Goal: Information Seeking & Learning: Learn about a topic

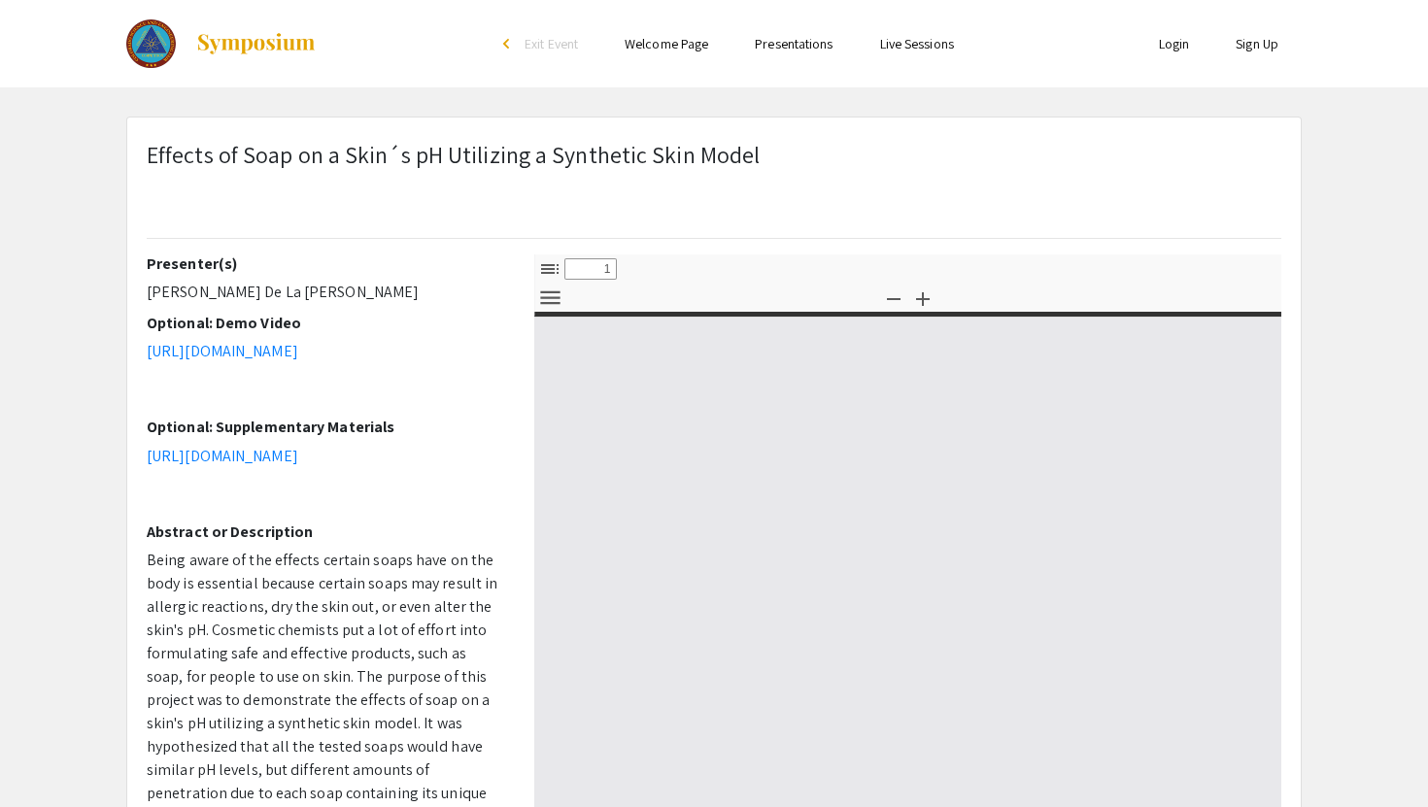
select select "custom"
type input "0"
select select "custom"
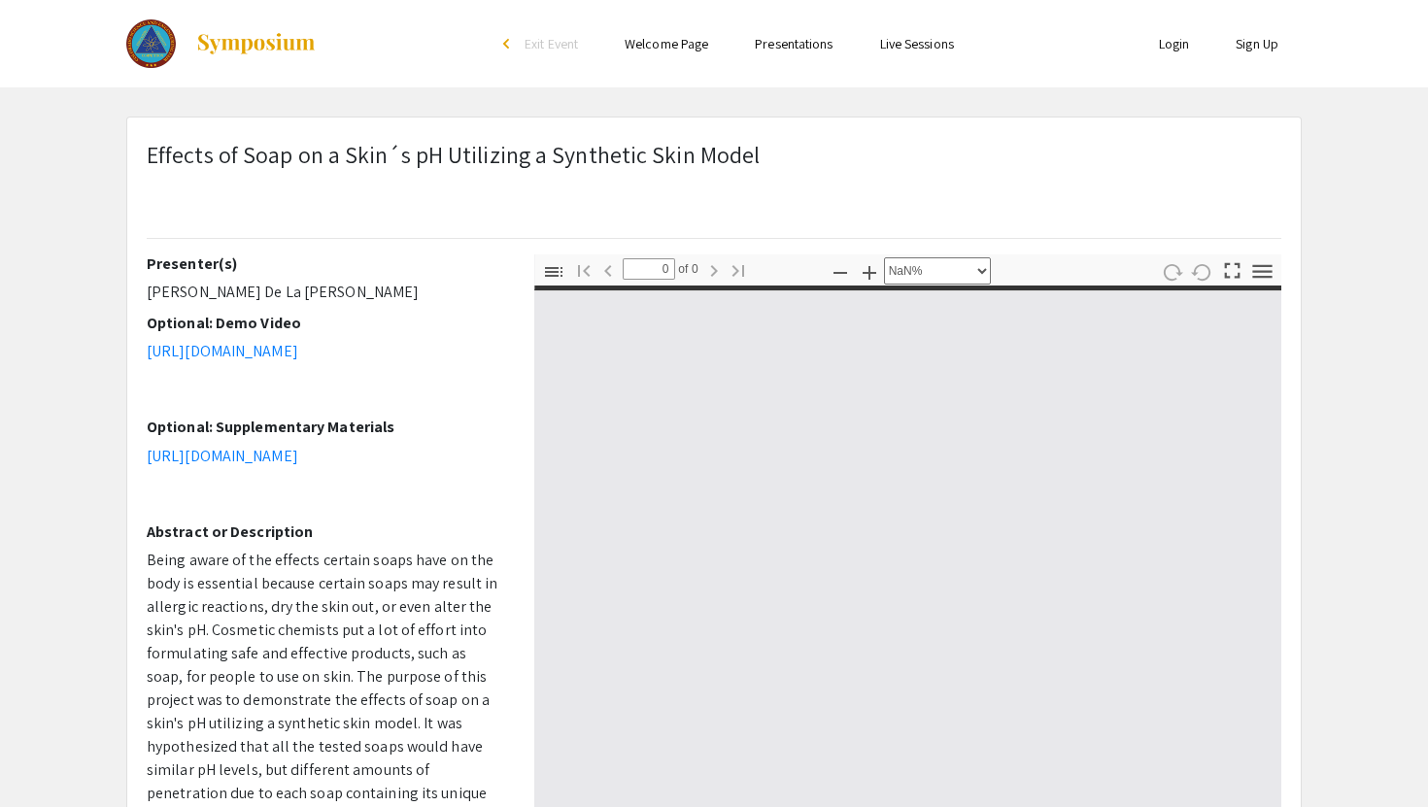
type input "1"
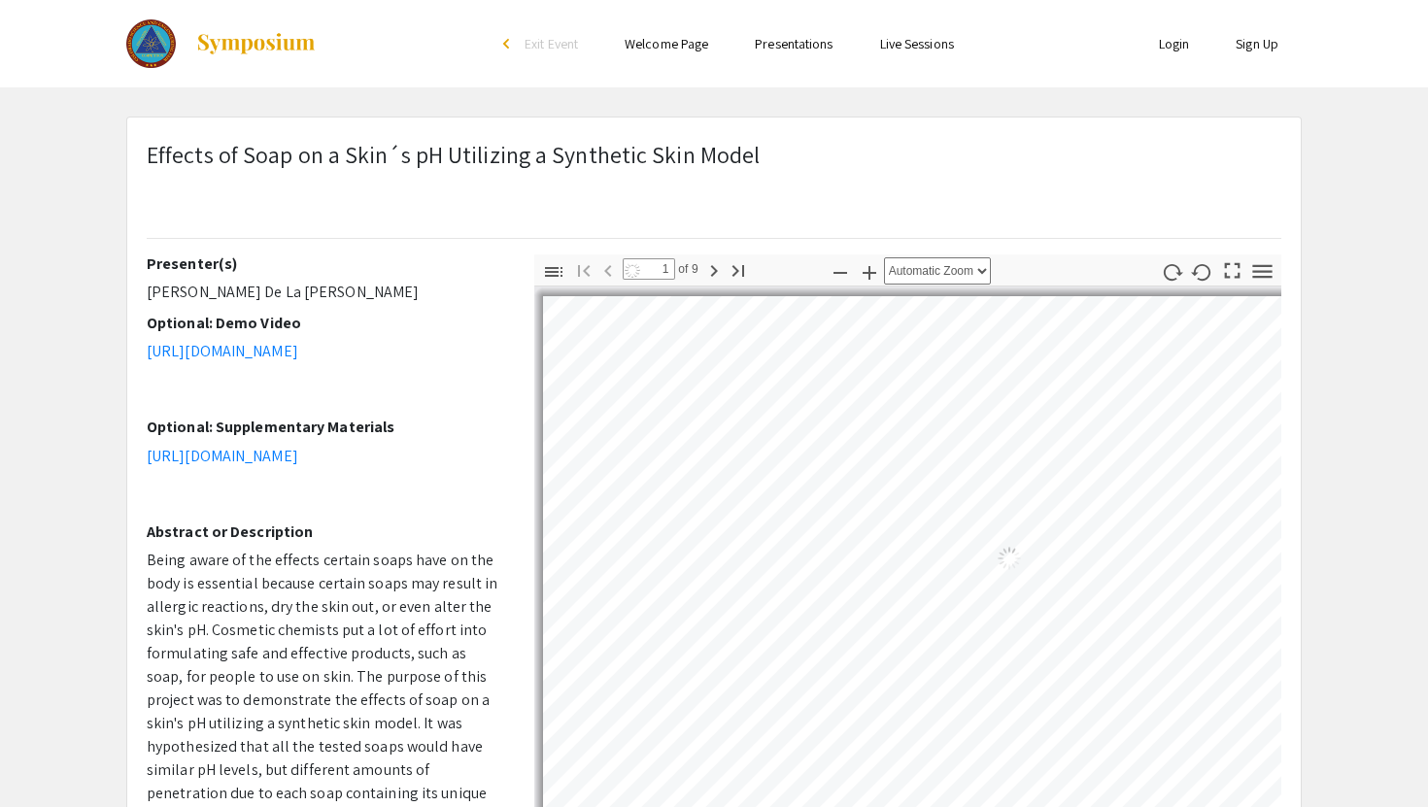
select select "custom"
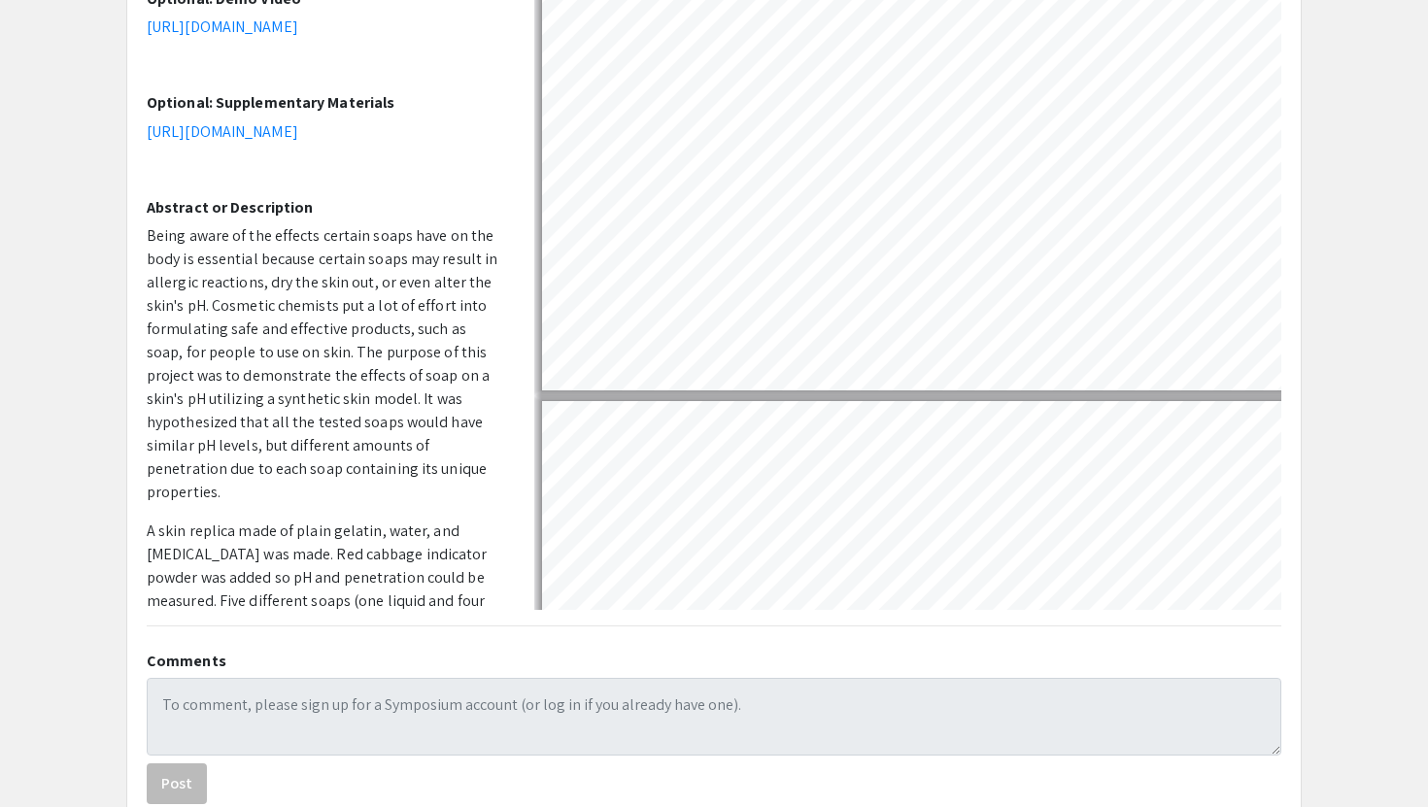
scroll to position [449, 0]
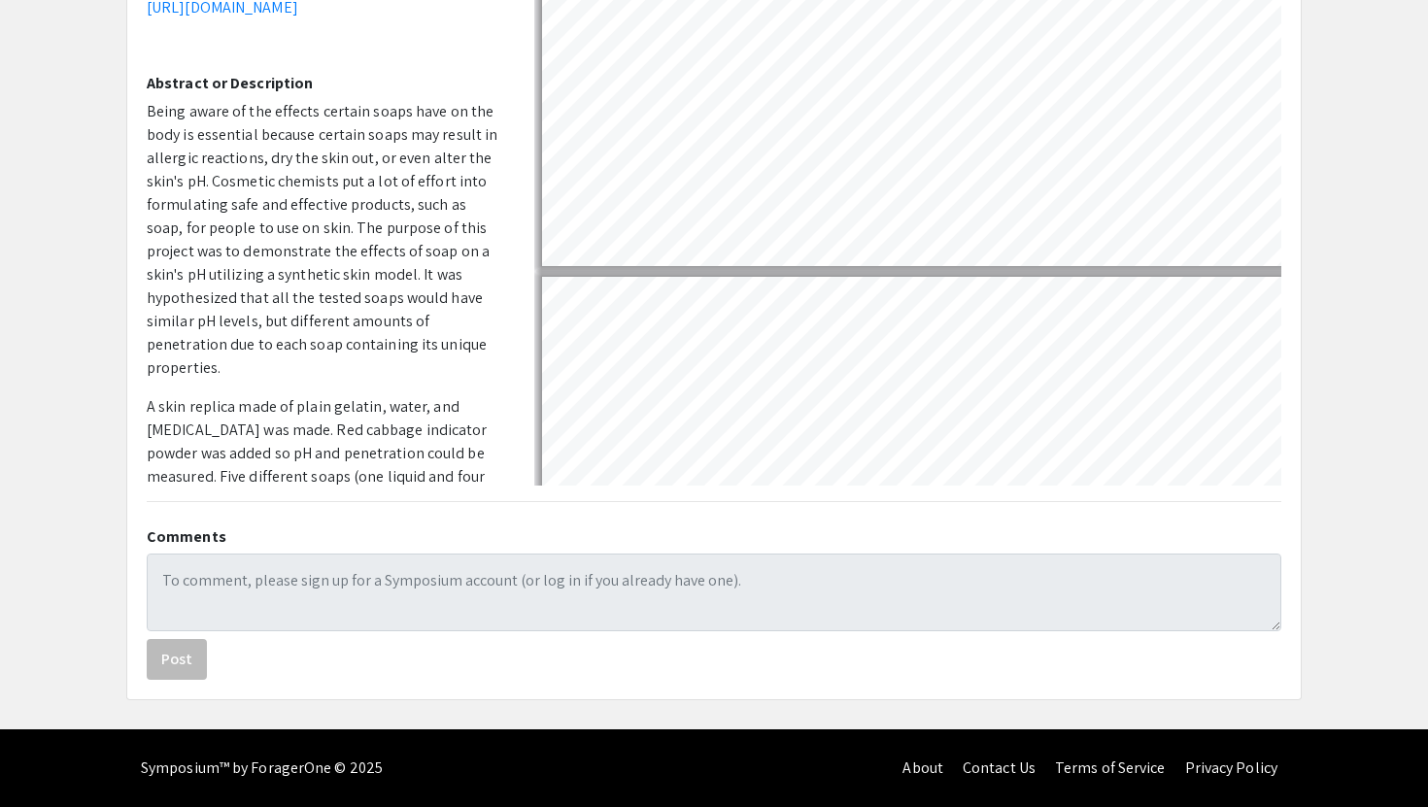
type input "2"
select select "custom"
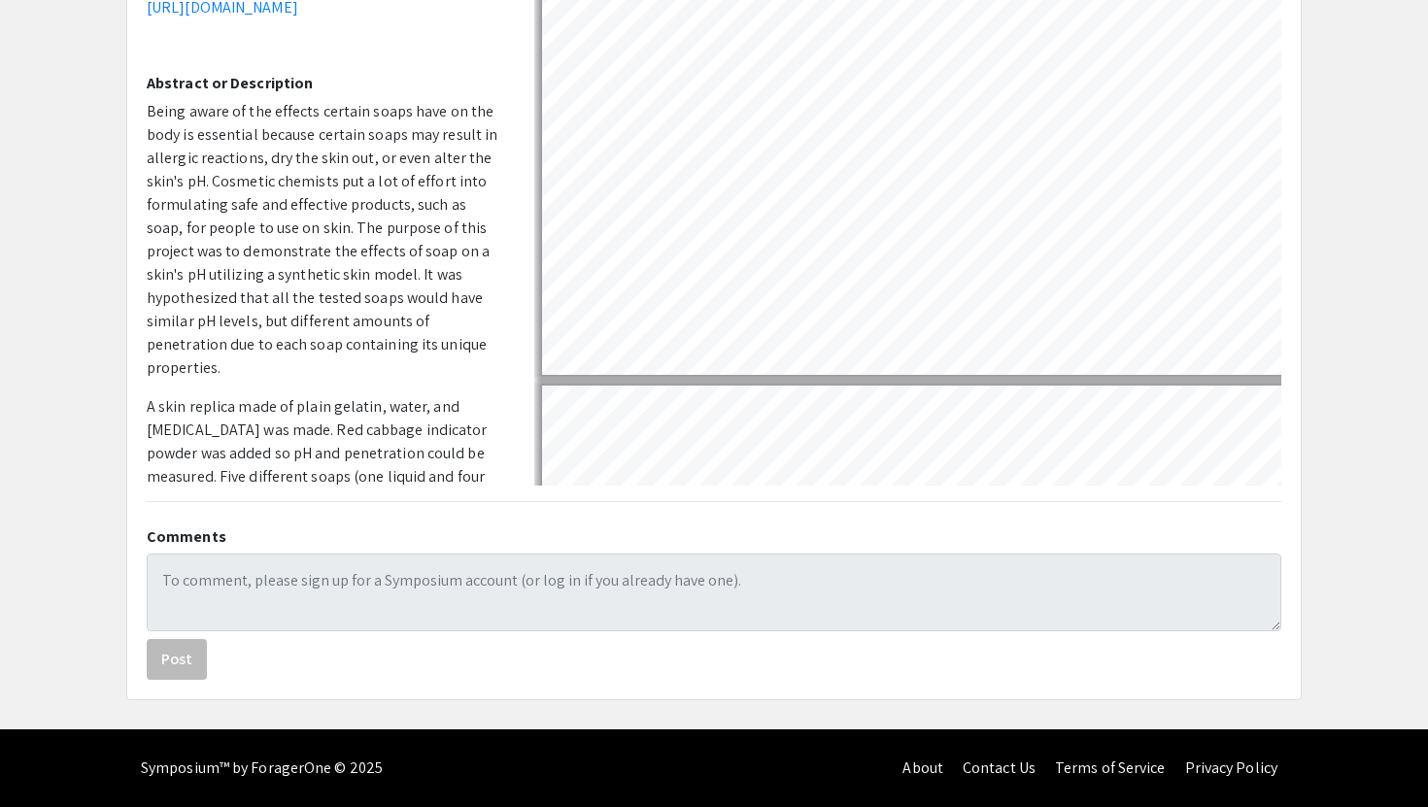
type input "3"
select select "custom"
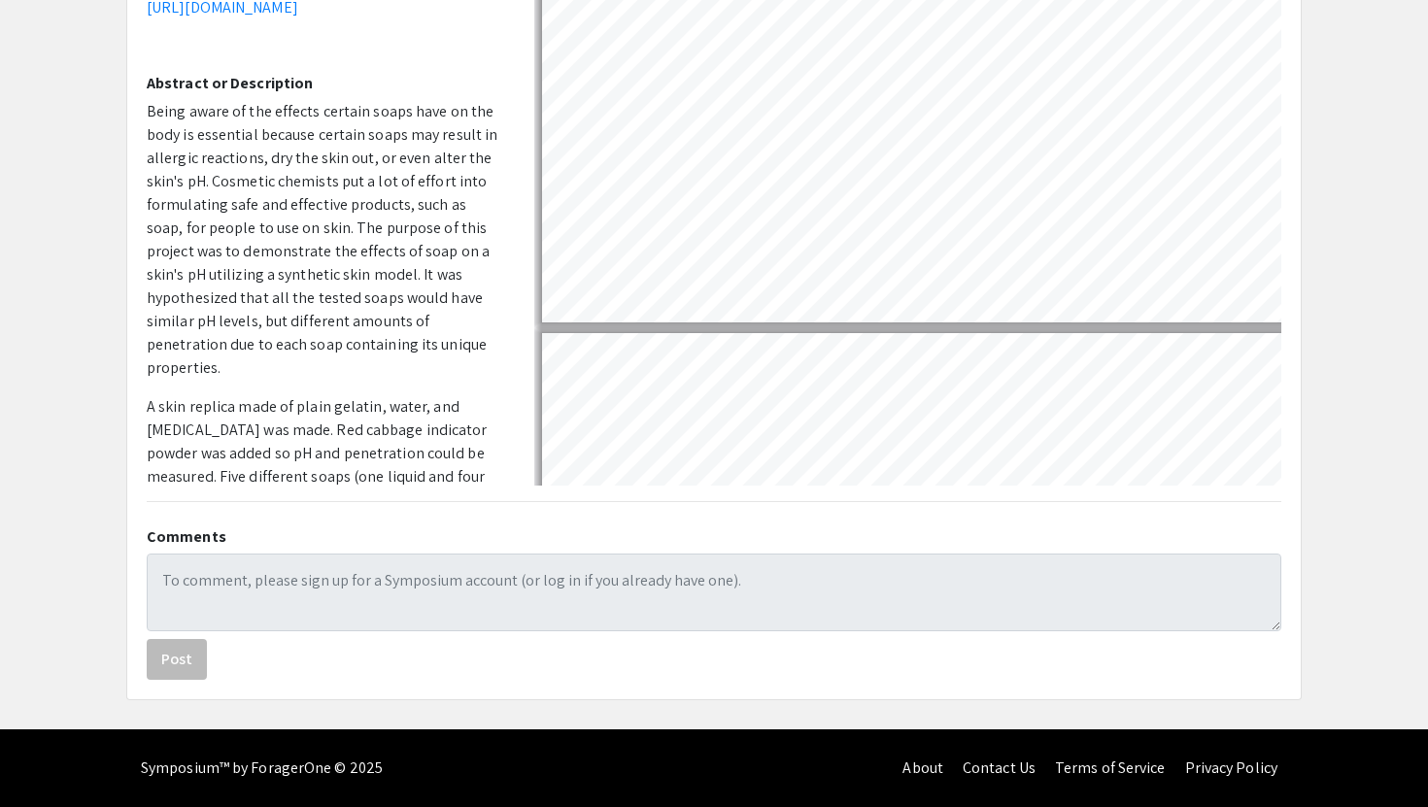
type input "4"
select select "custom"
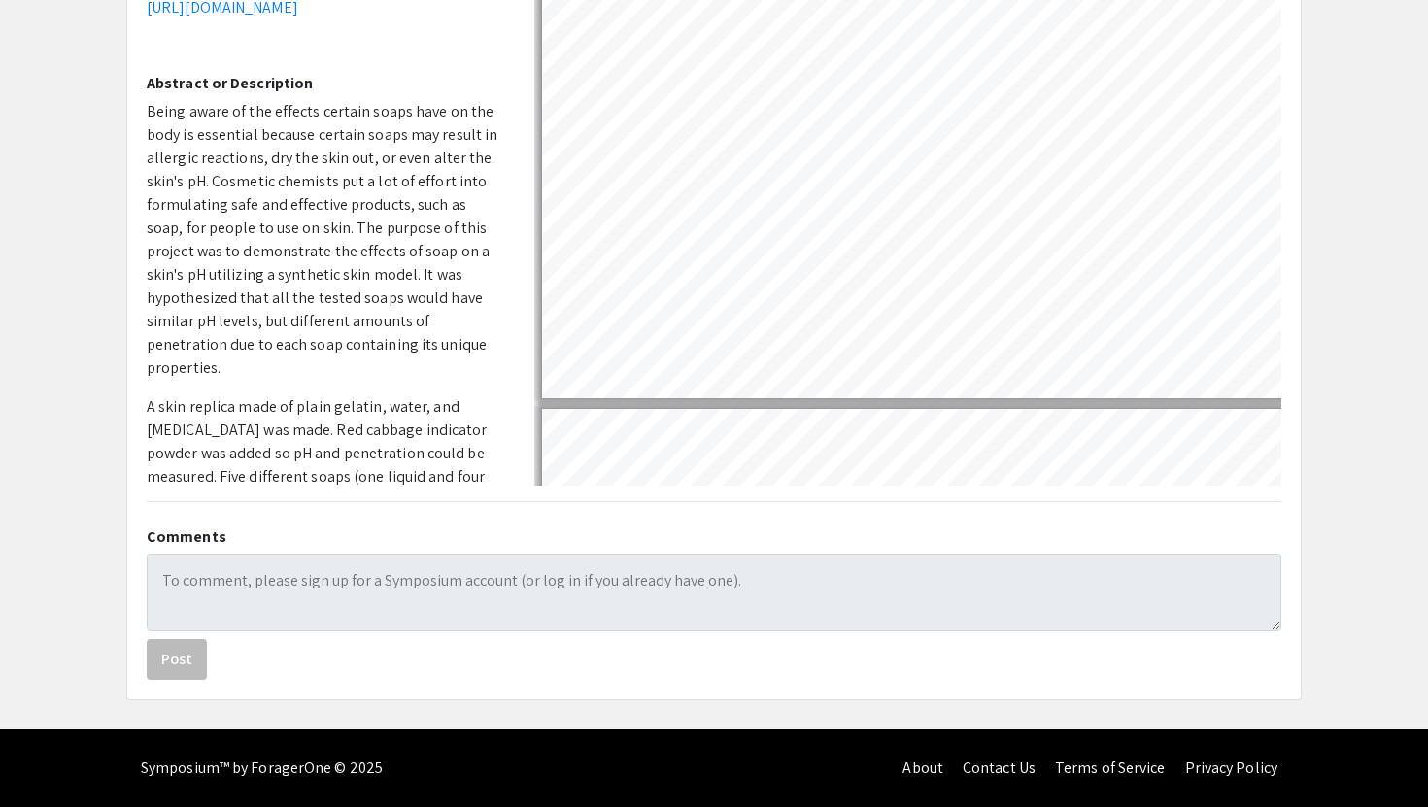
type input "5"
select select "custom"
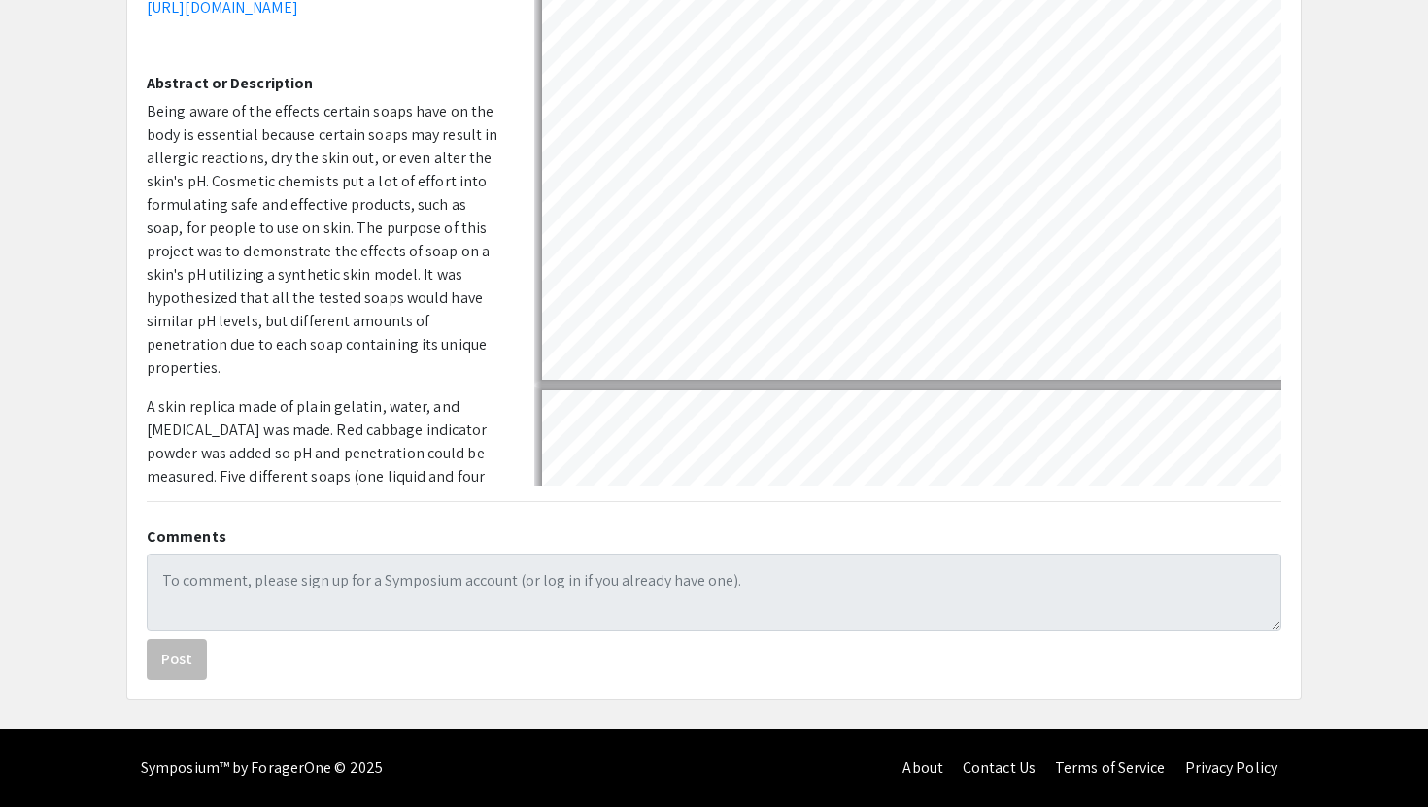
scroll to position [1703, 1]
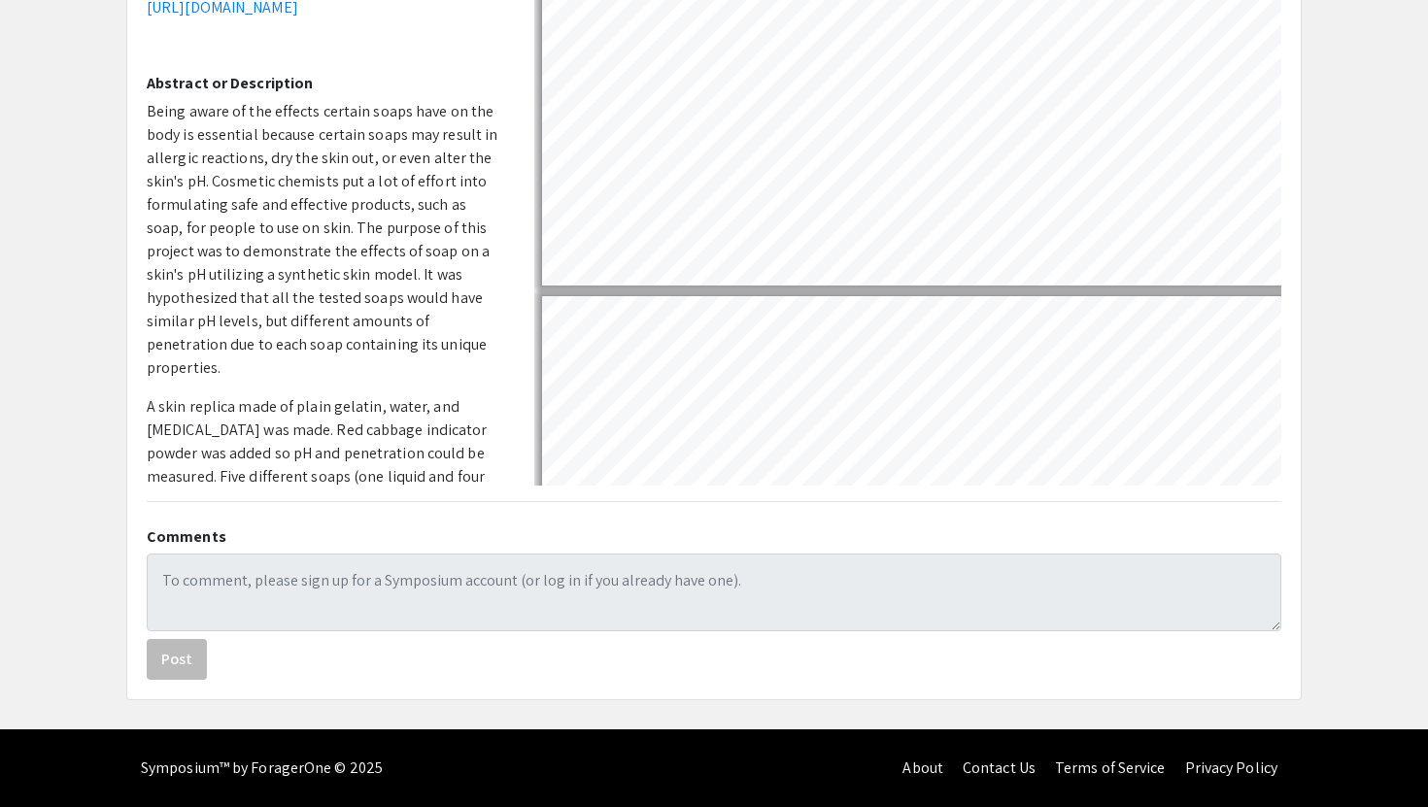
type input "6"
select select "custom"
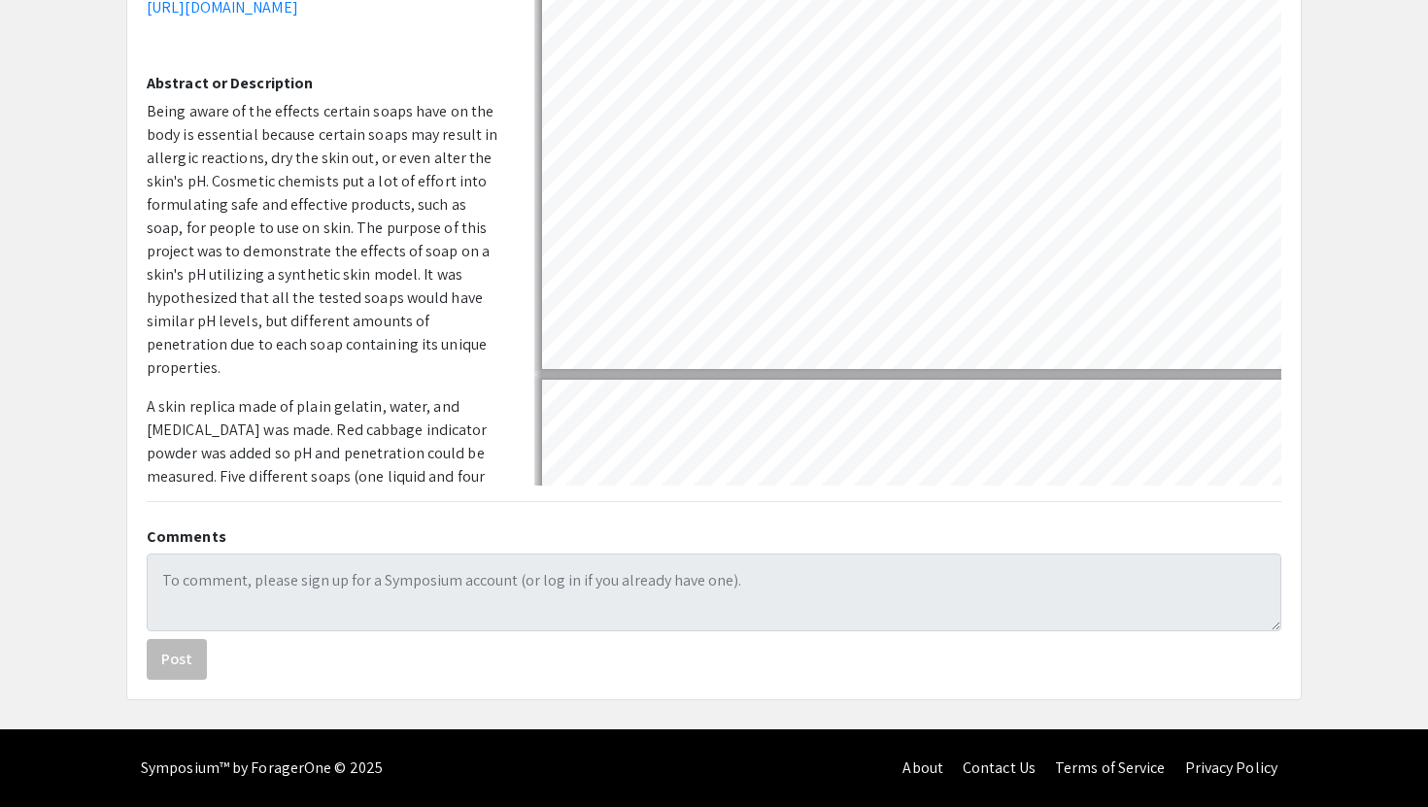
scroll to position [2056, 1]
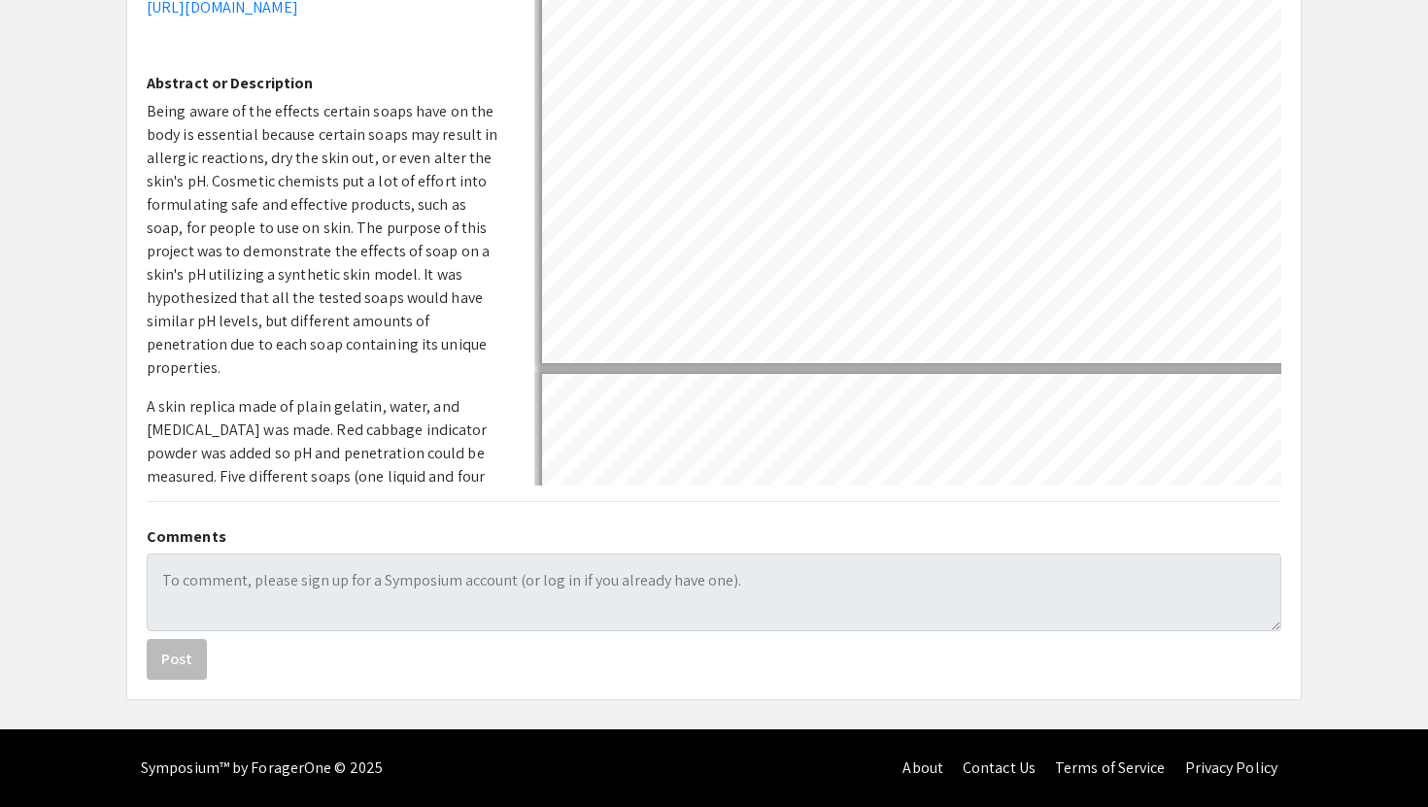
type input "5"
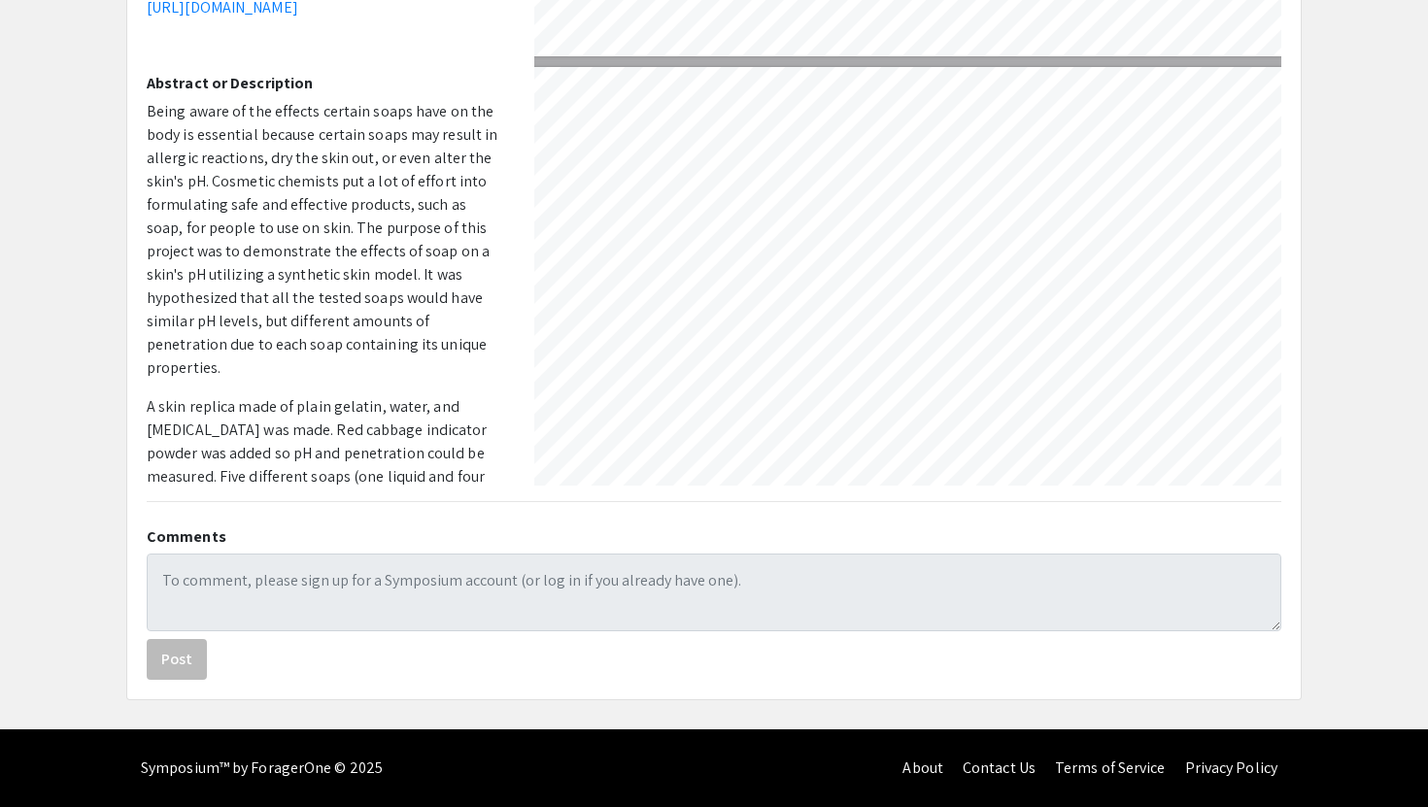
scroll to position [1940, 9]
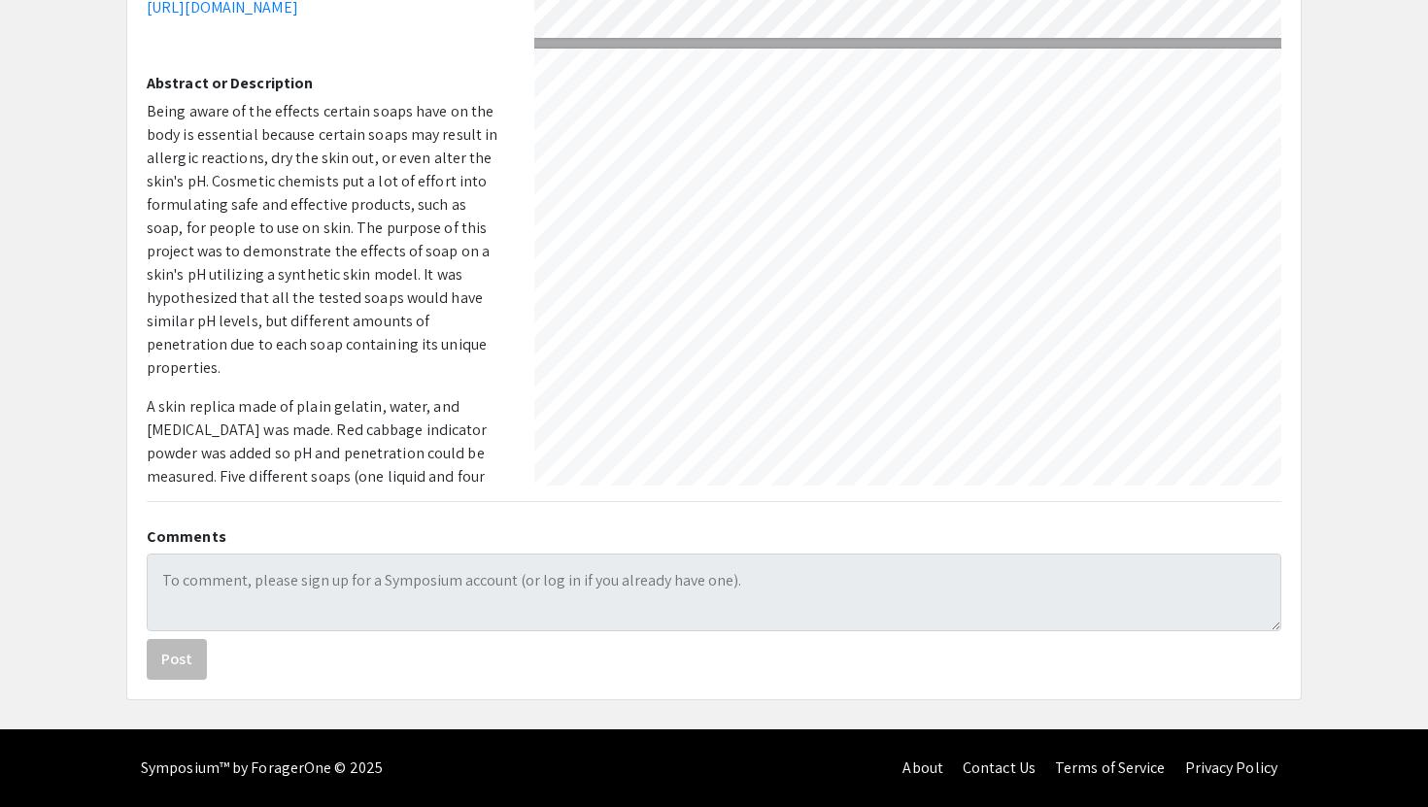
select select "custom"
type input "4"
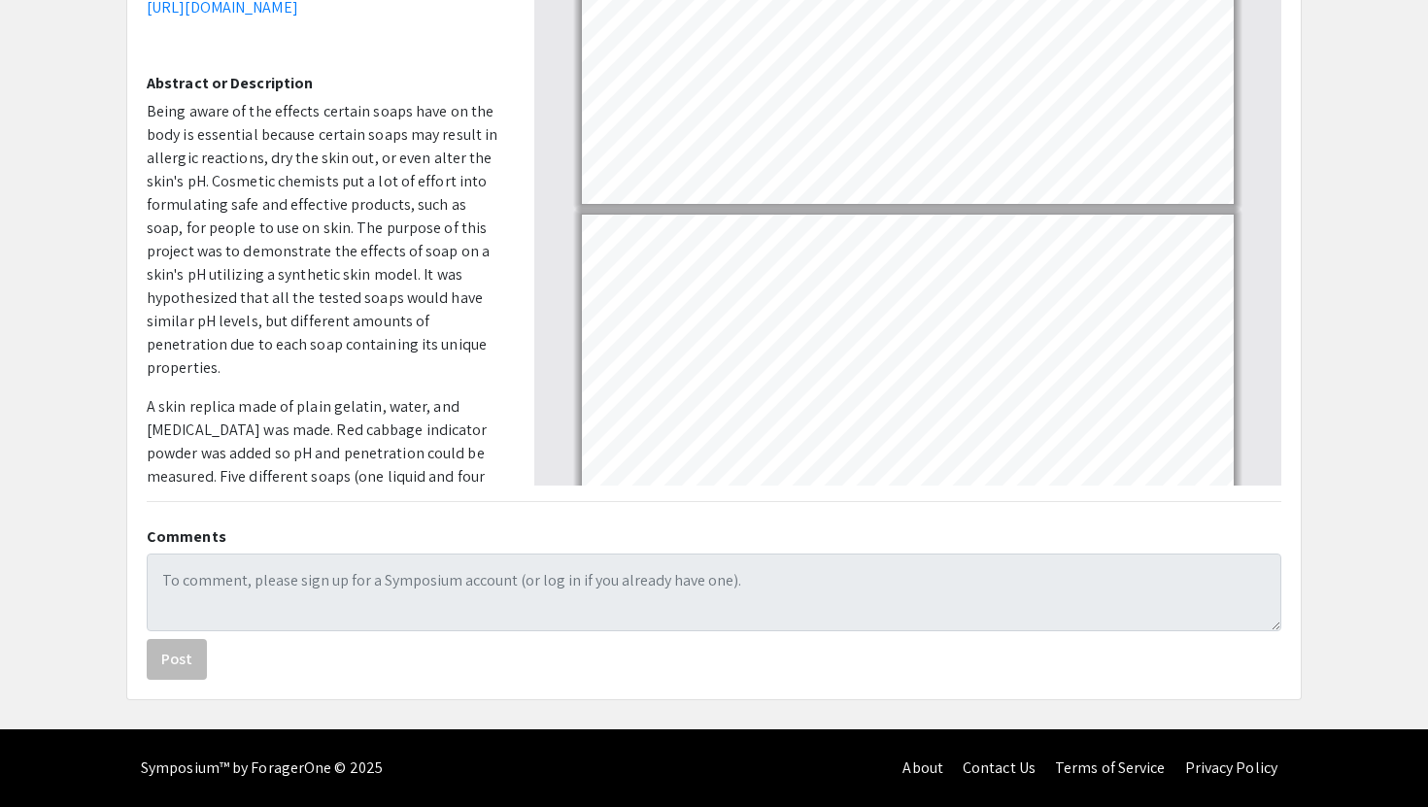
select select "custom"
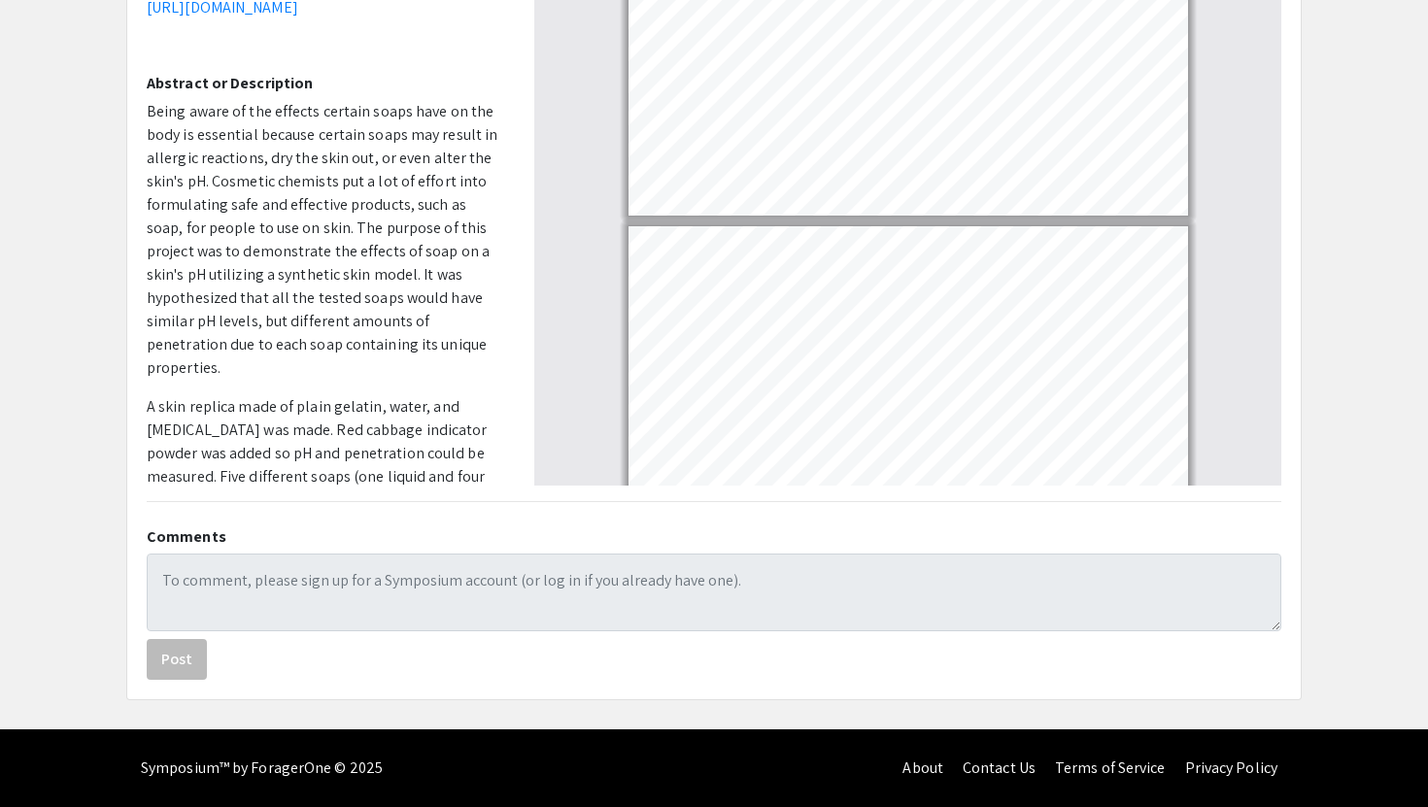
type input "5"
select select "custom"
type input "6"
select select "custom"
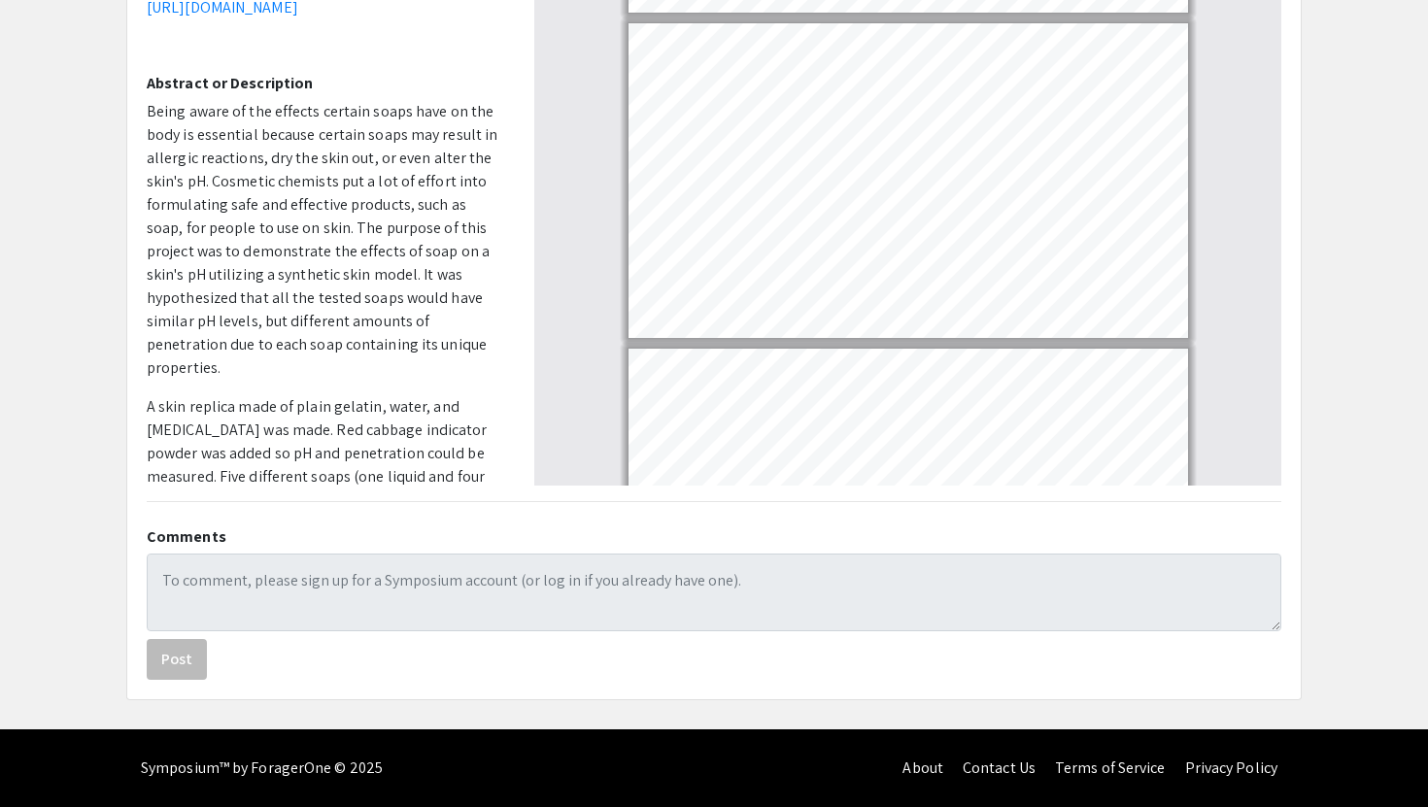
click at [1330, 358] on app-presentation "Effects of Soap on a Skin´s pH Utilizing a Synthetic Skin Model Presenter(s) [P…" at bounding box center [714, 184] width 1428 height 1033
type input "5"
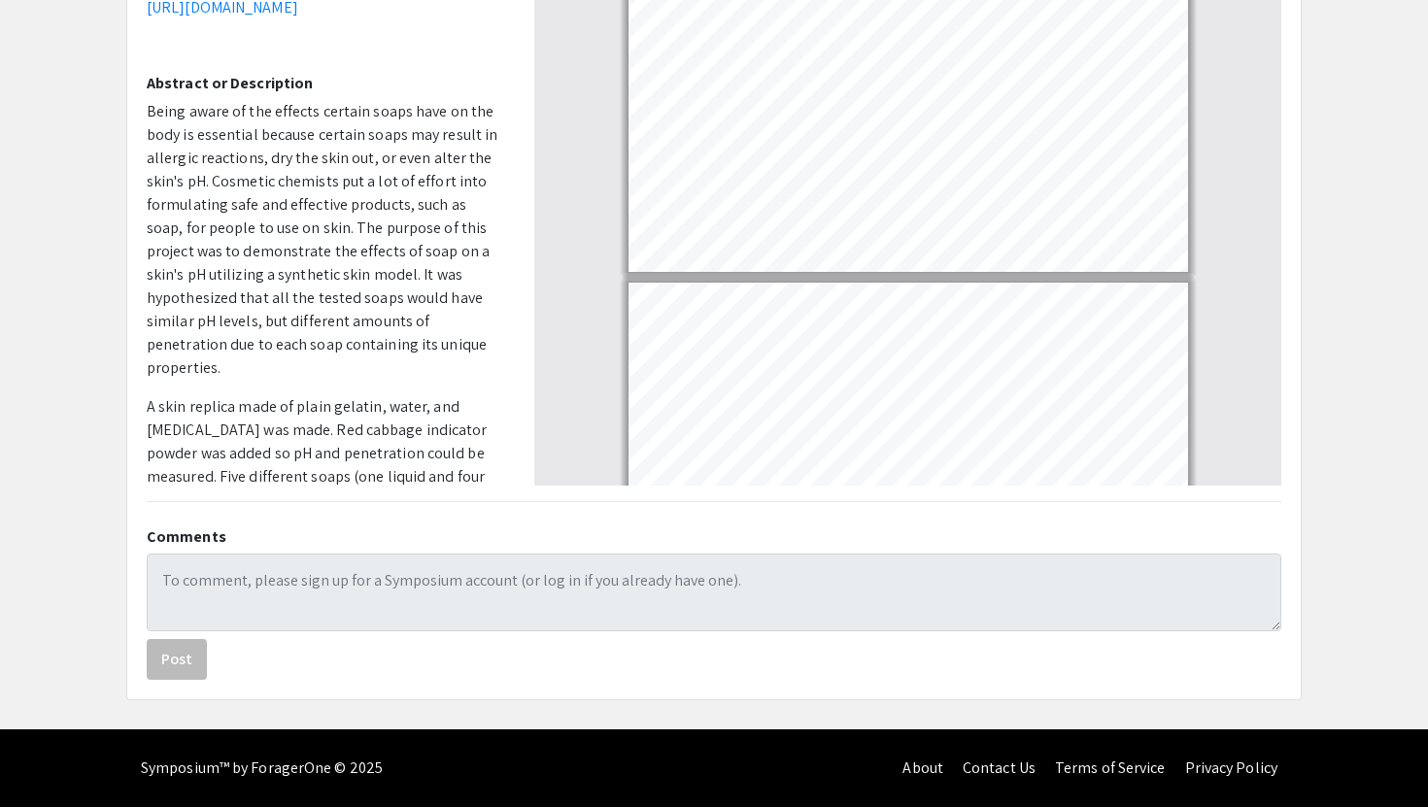
select select "custom"
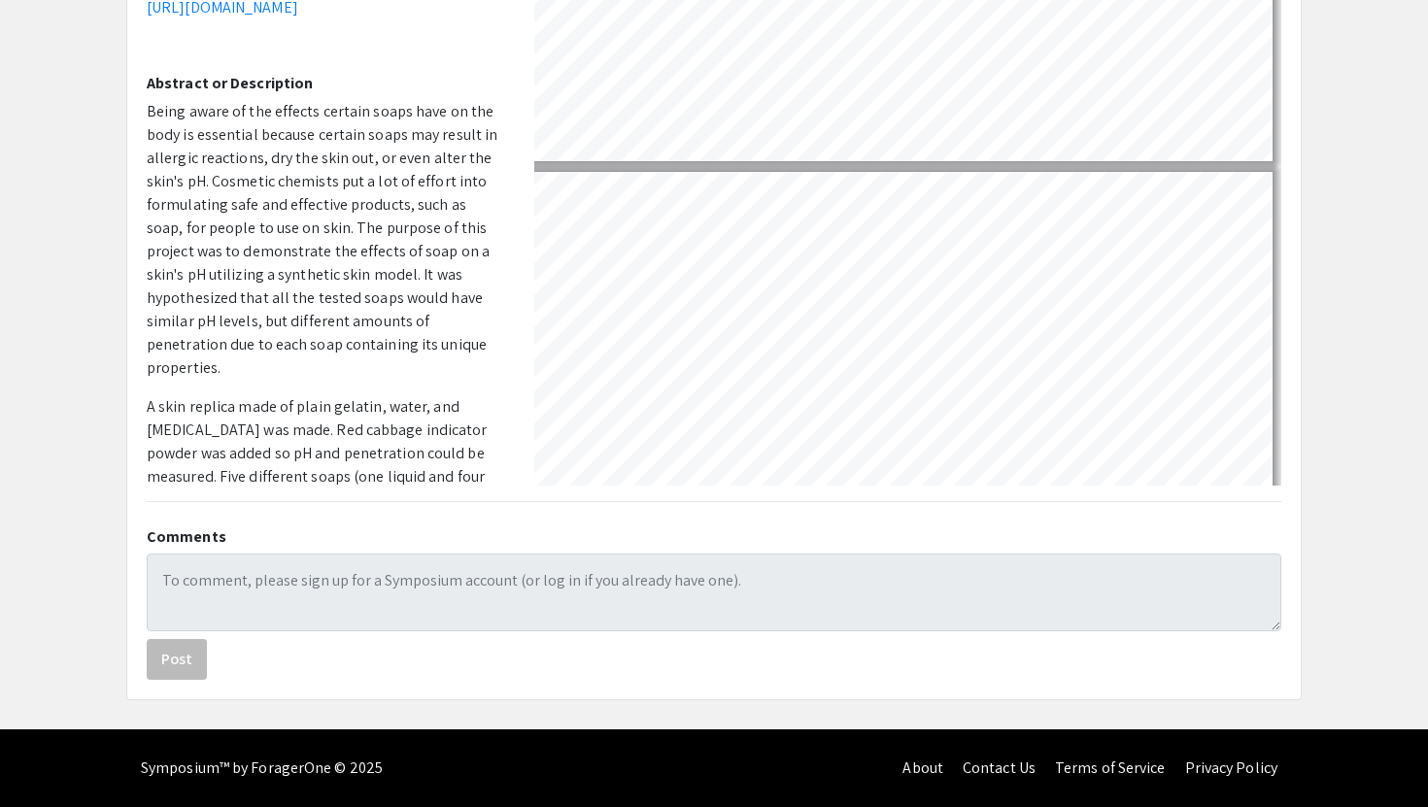
type input "5"
select select "custom"
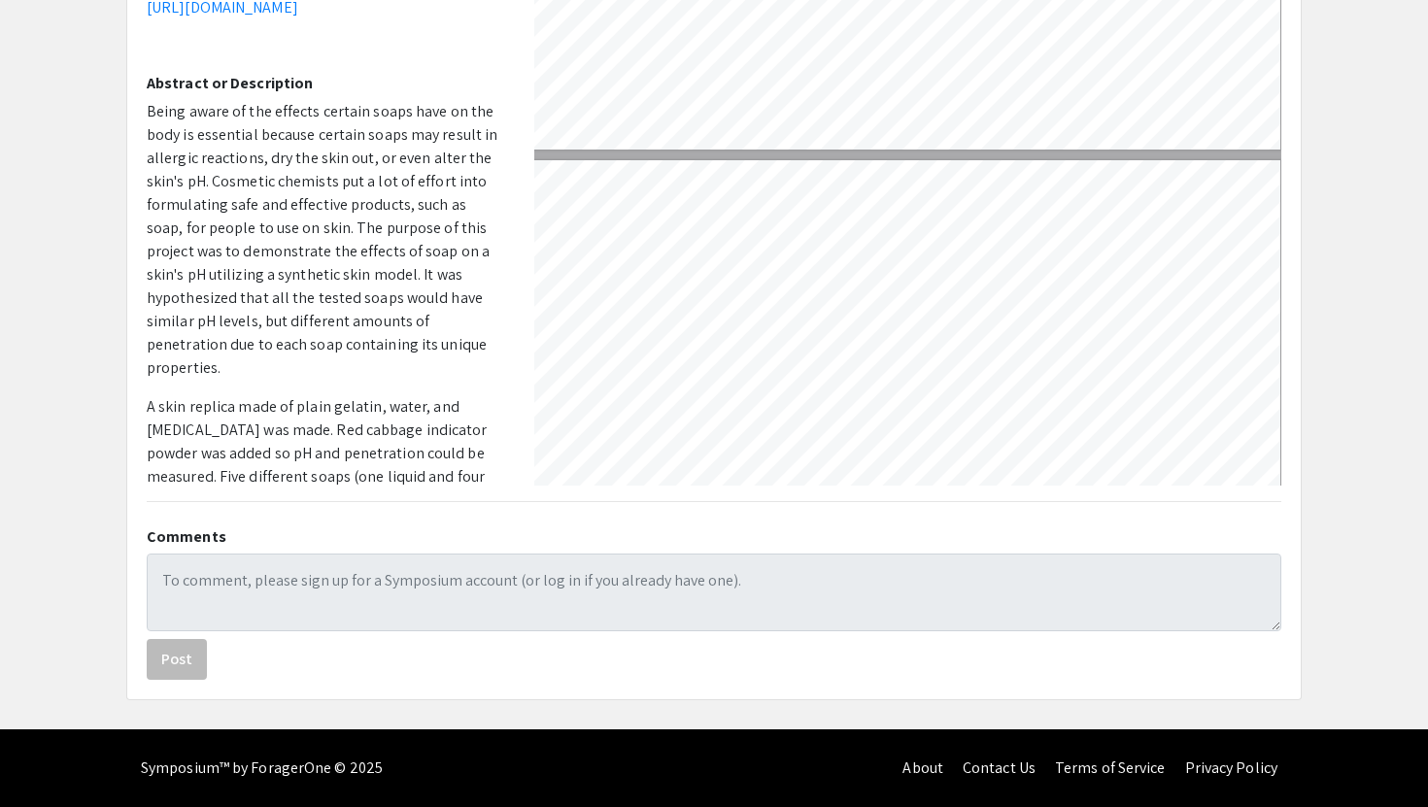
type input "6"
select select "custom"
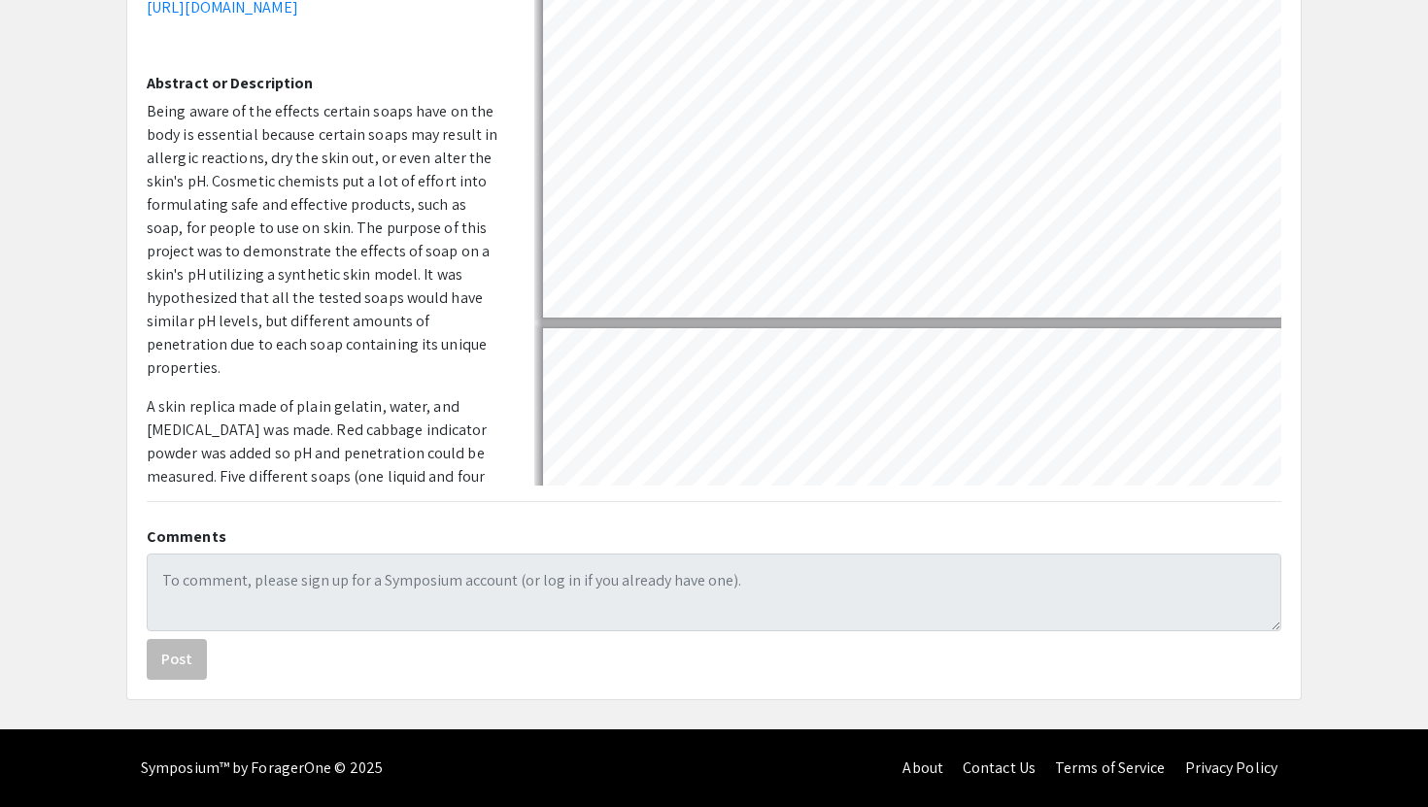
scroll to position [2105, 0]
type input "5"
select select "page-width"
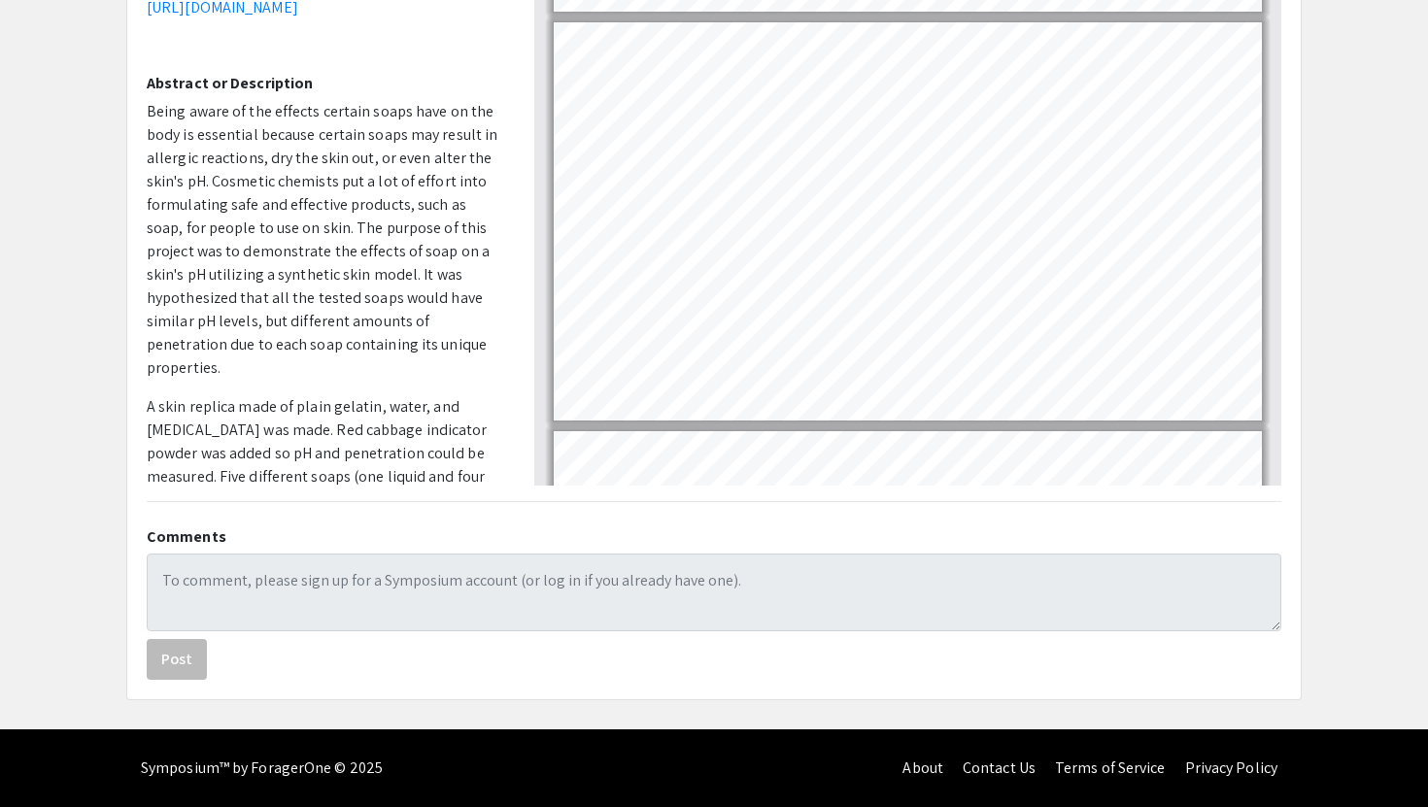
scroll to position [2241, 0]
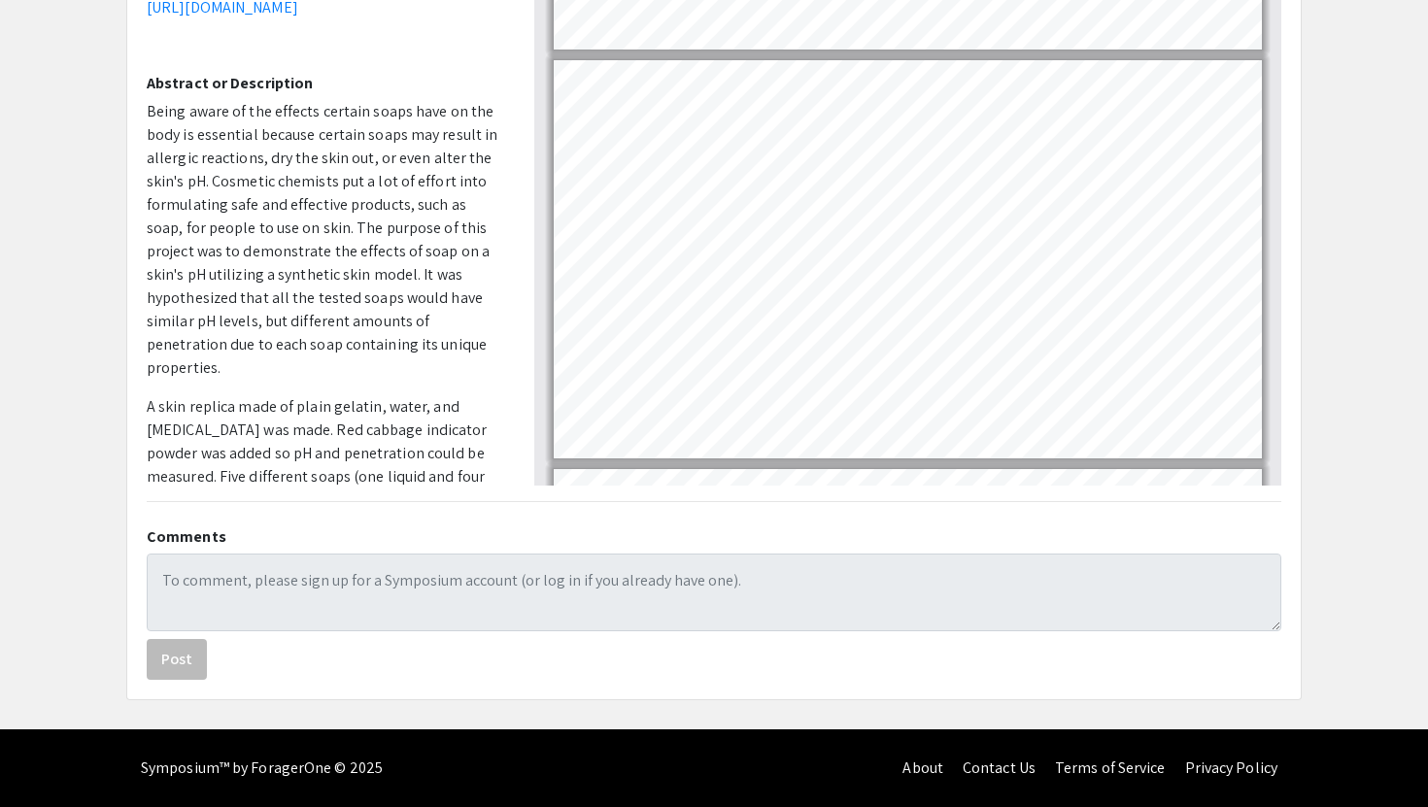
type input "6"
select select "custom"
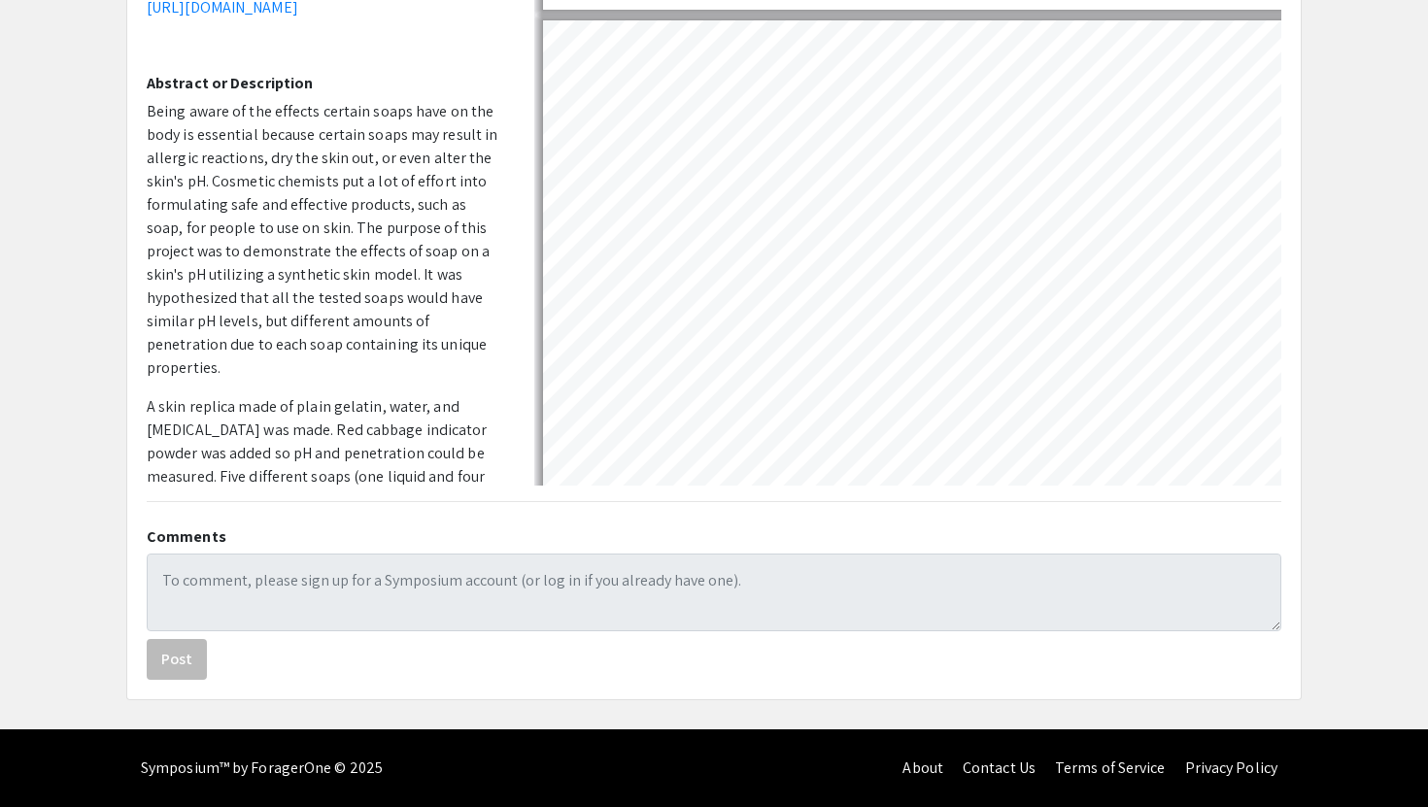
scroll to position [2424, 9]
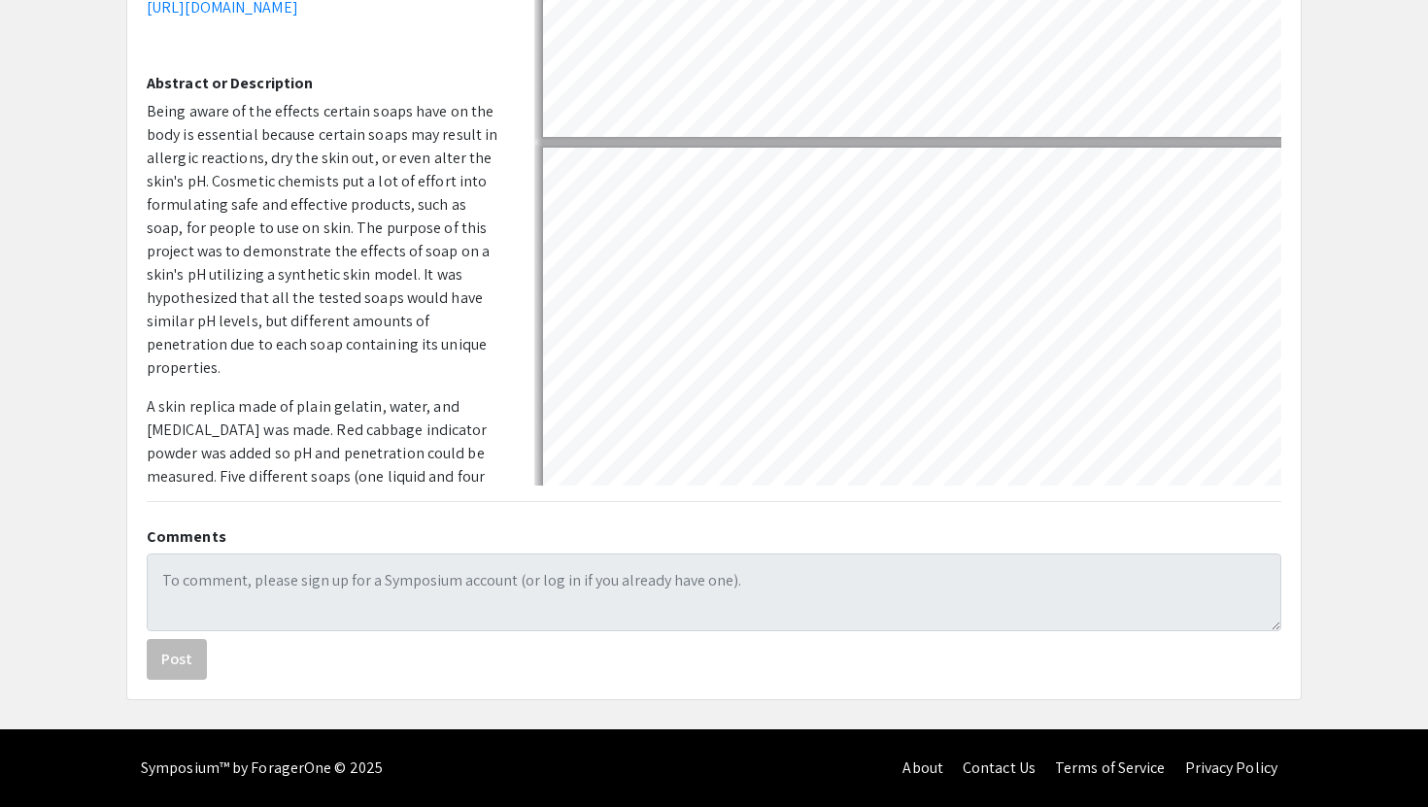
type input "7"
select select "custom"
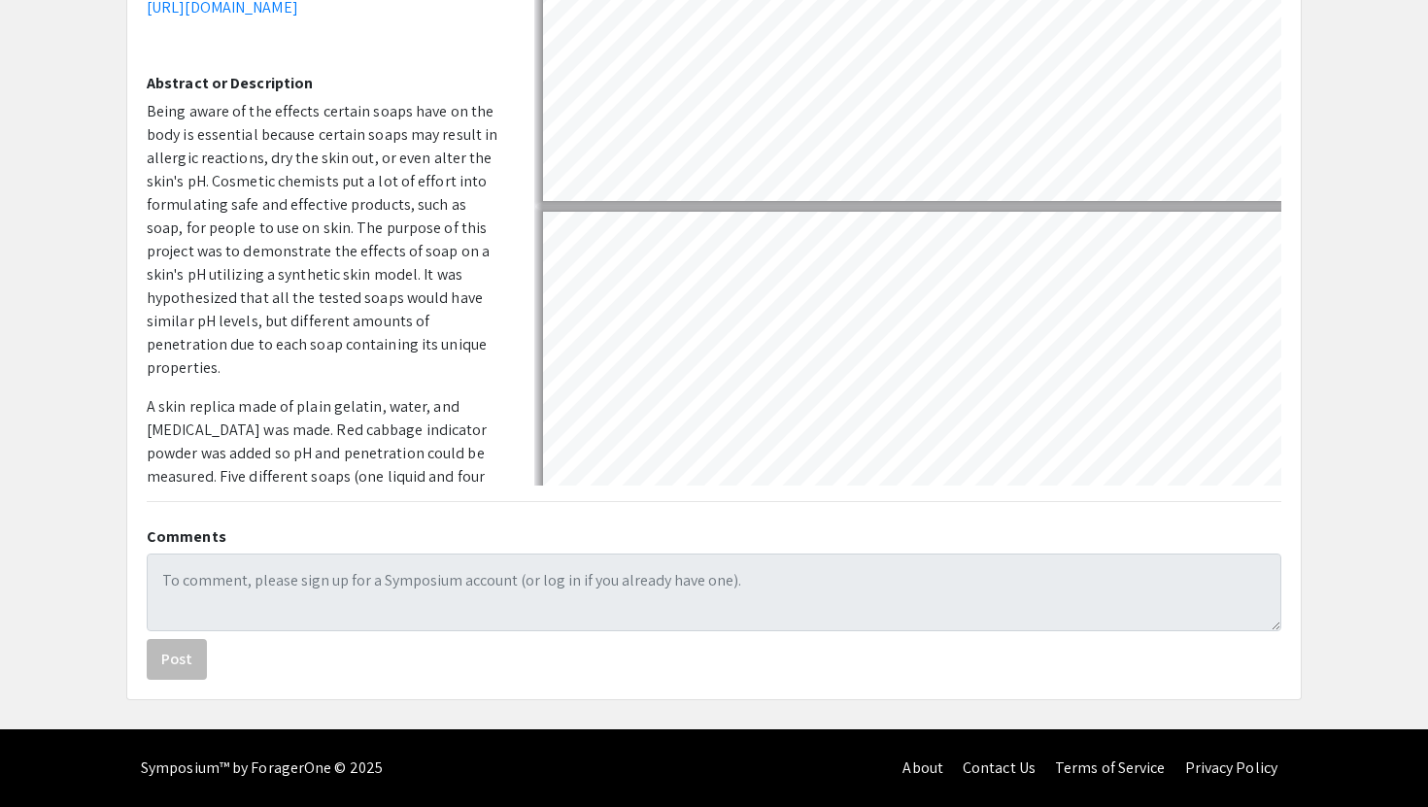
type input "8"
select select "custom"
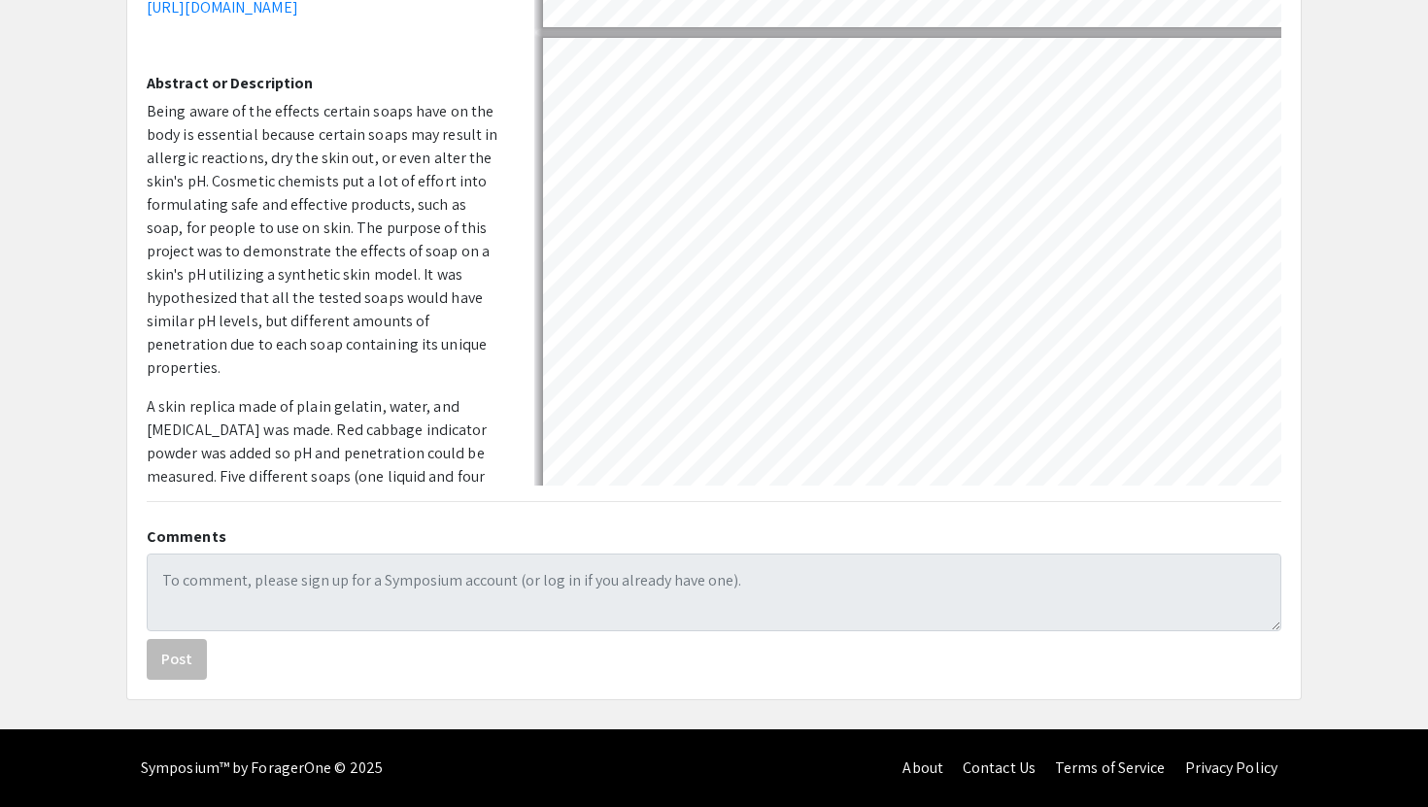
scroll to position [3191, 0]
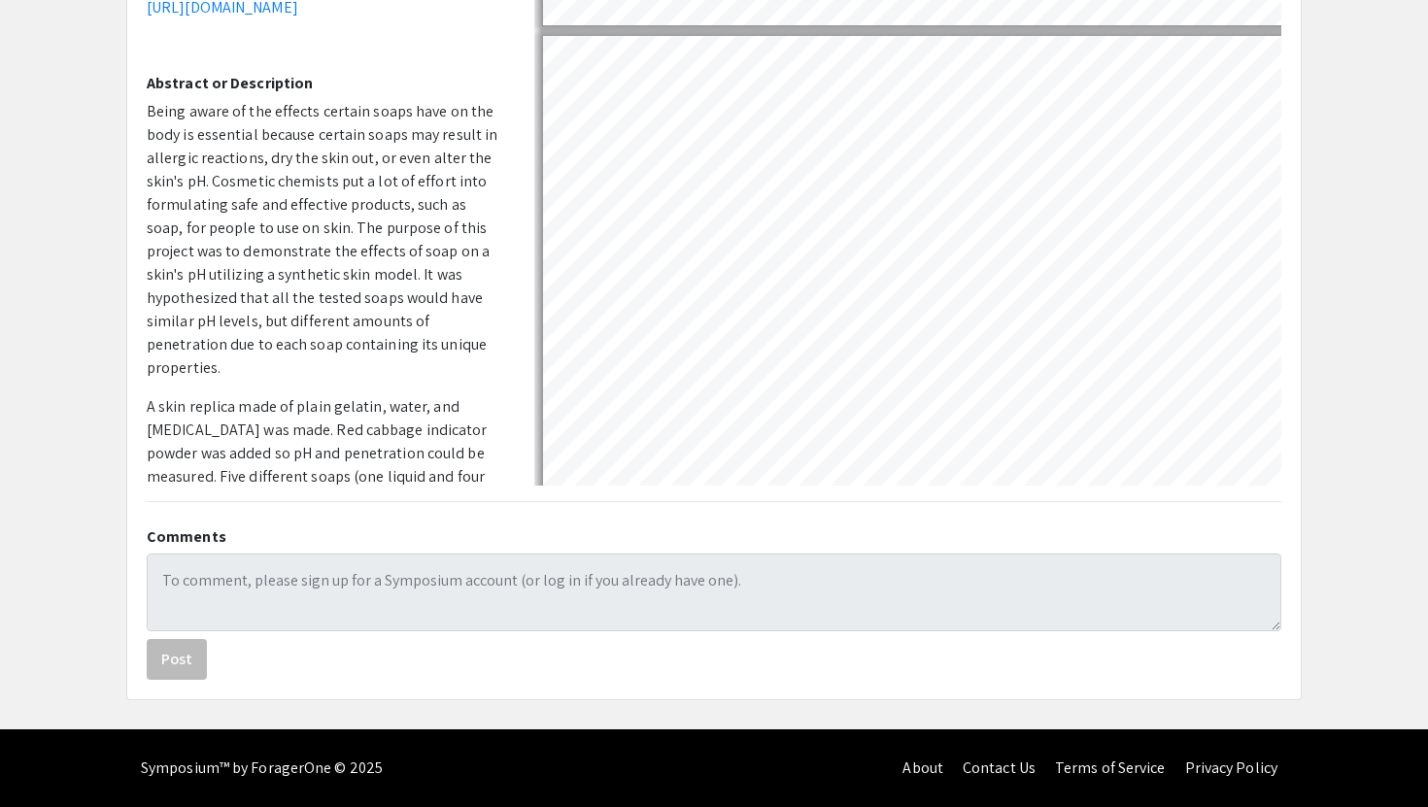
type input "7"
select select "custom"
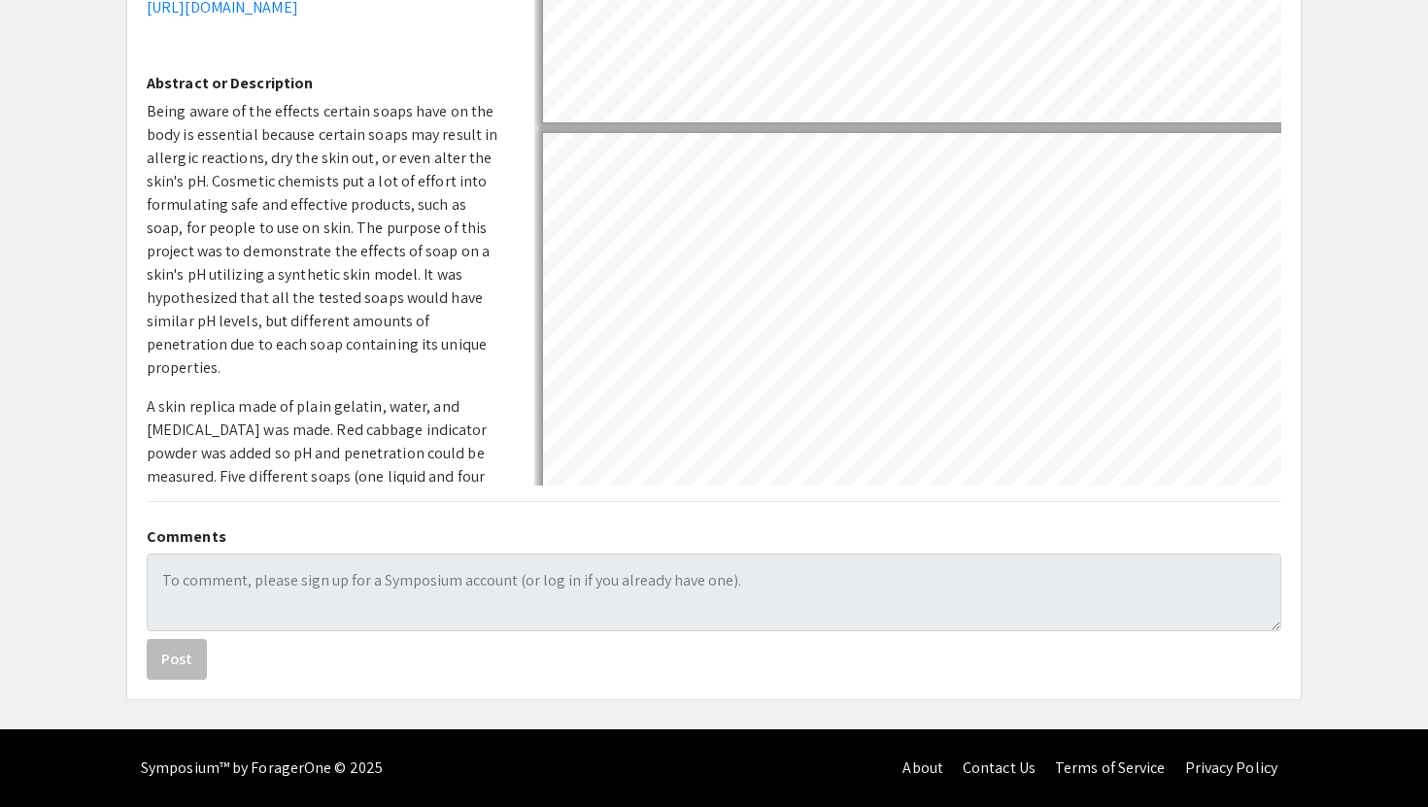
type input "6"
select select "custom"
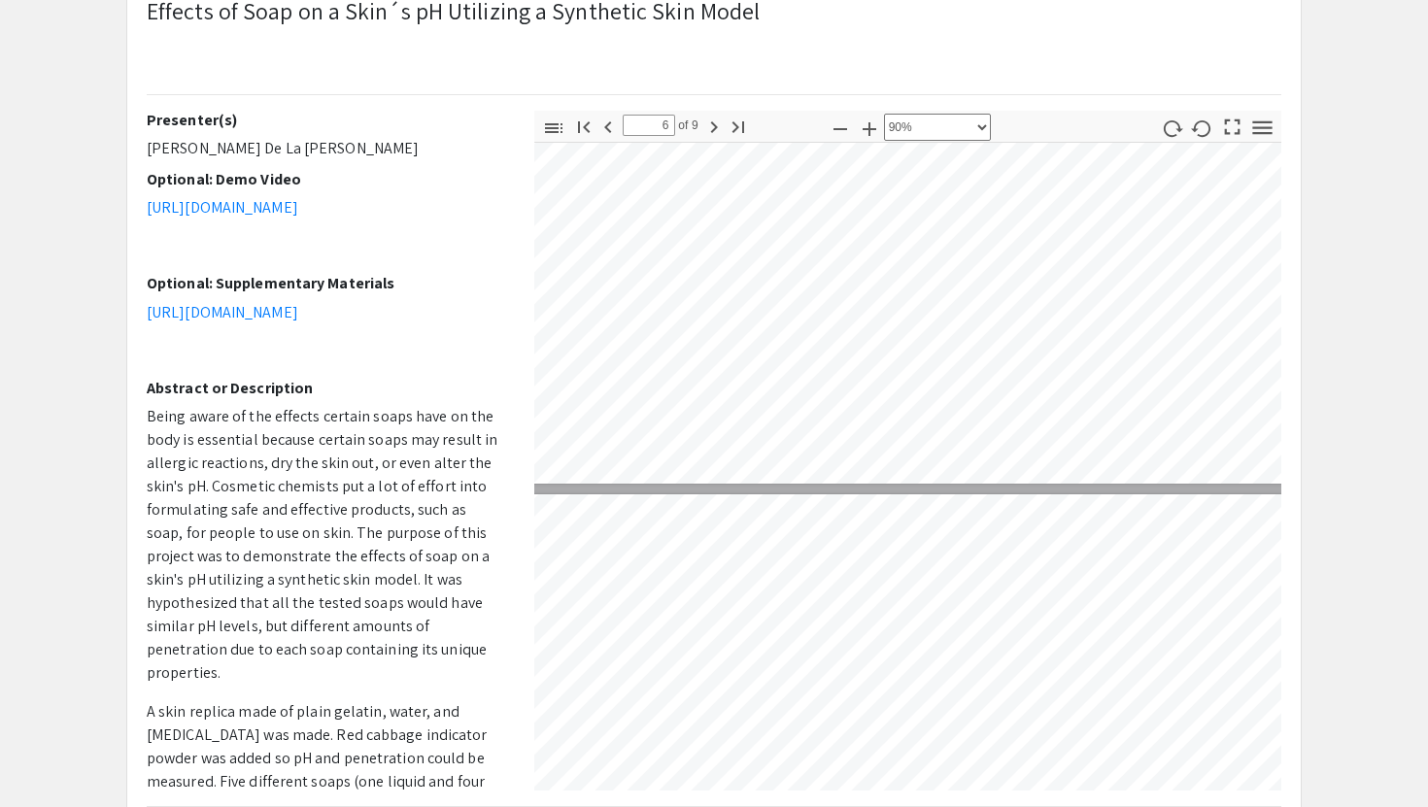
scroll to position [2555, 25]
click at [847, 135] on icon "button" at bounding box center [840, 129] width 23 height 23
type input "6"
select select "custom"
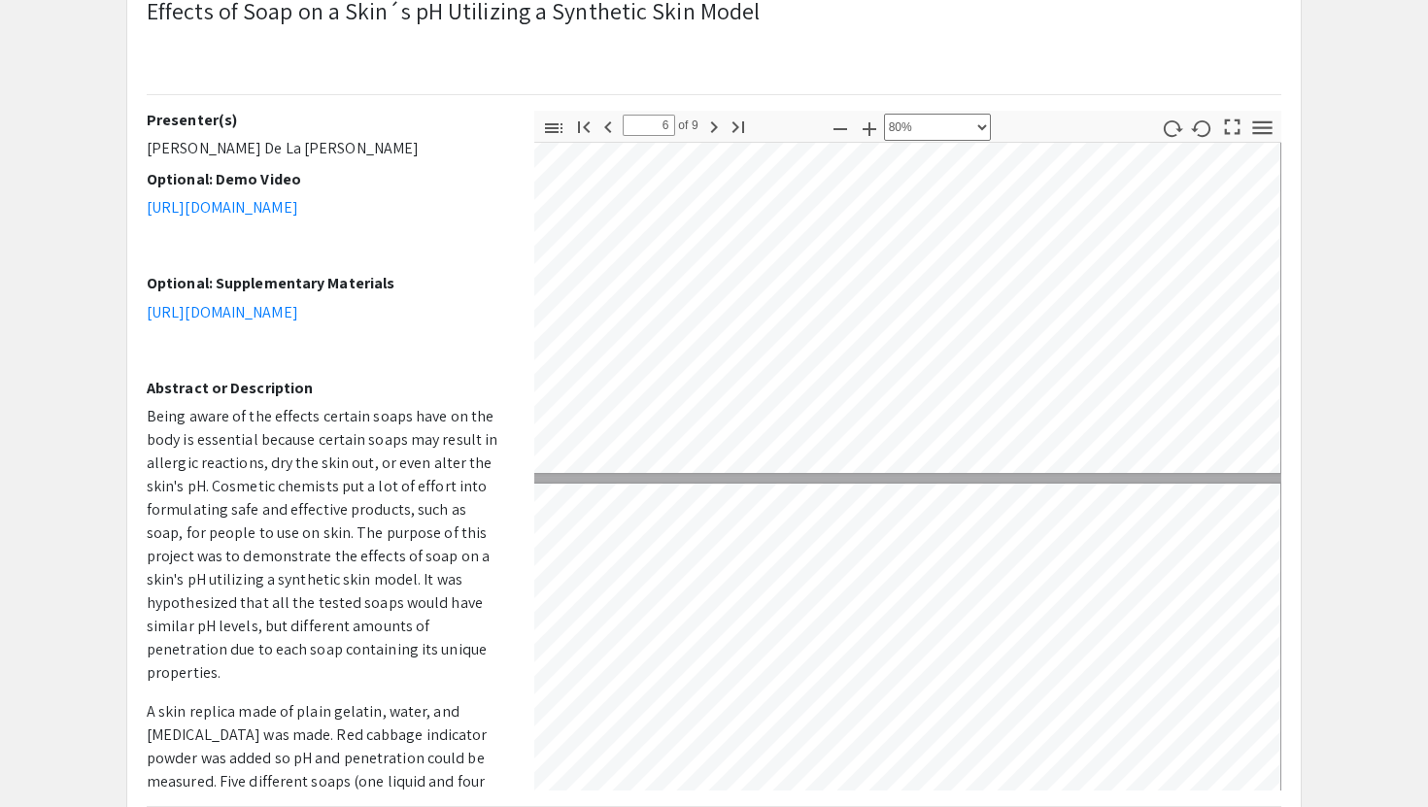
scroll to position [2254, 9]
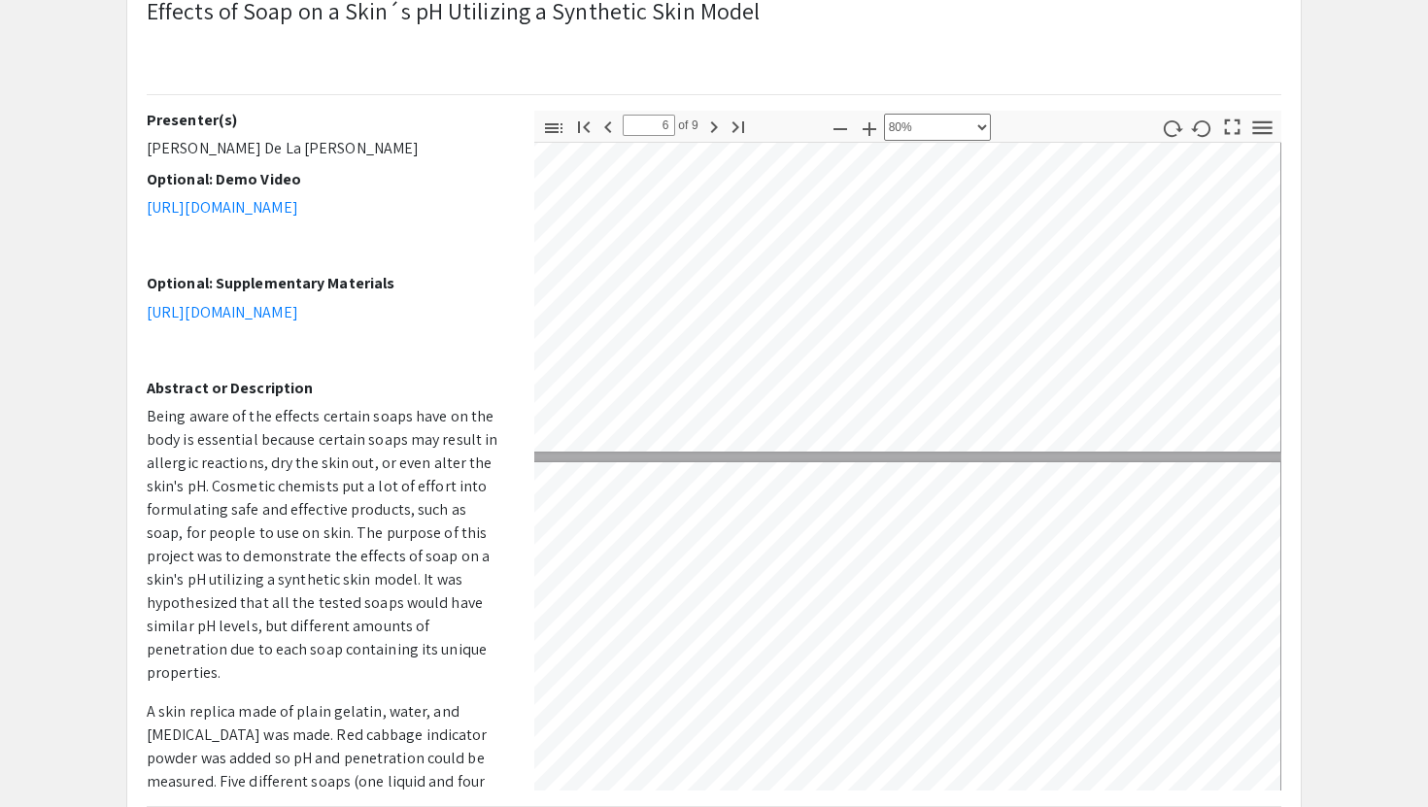
type input "5"
select select "custom"
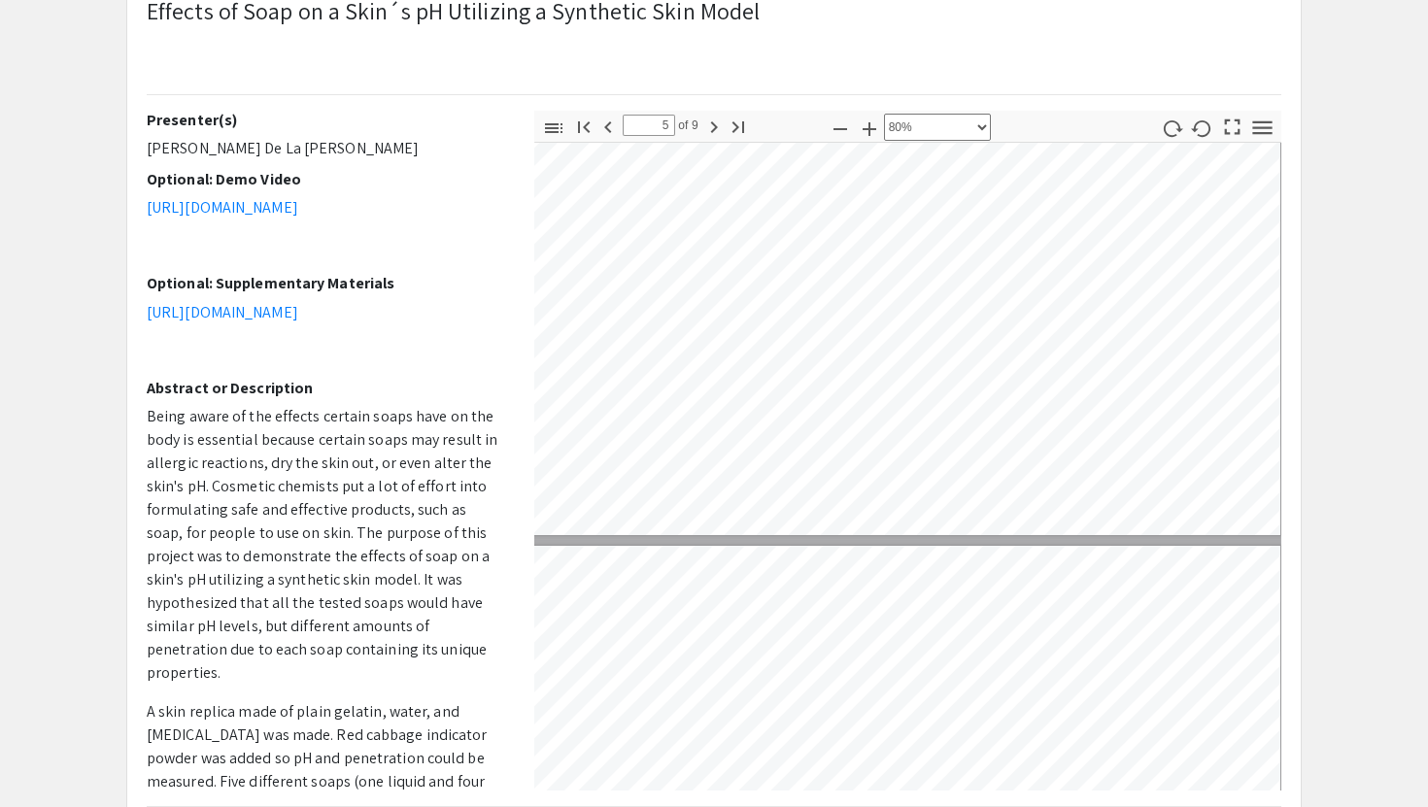
scroll to position [1756, 9]
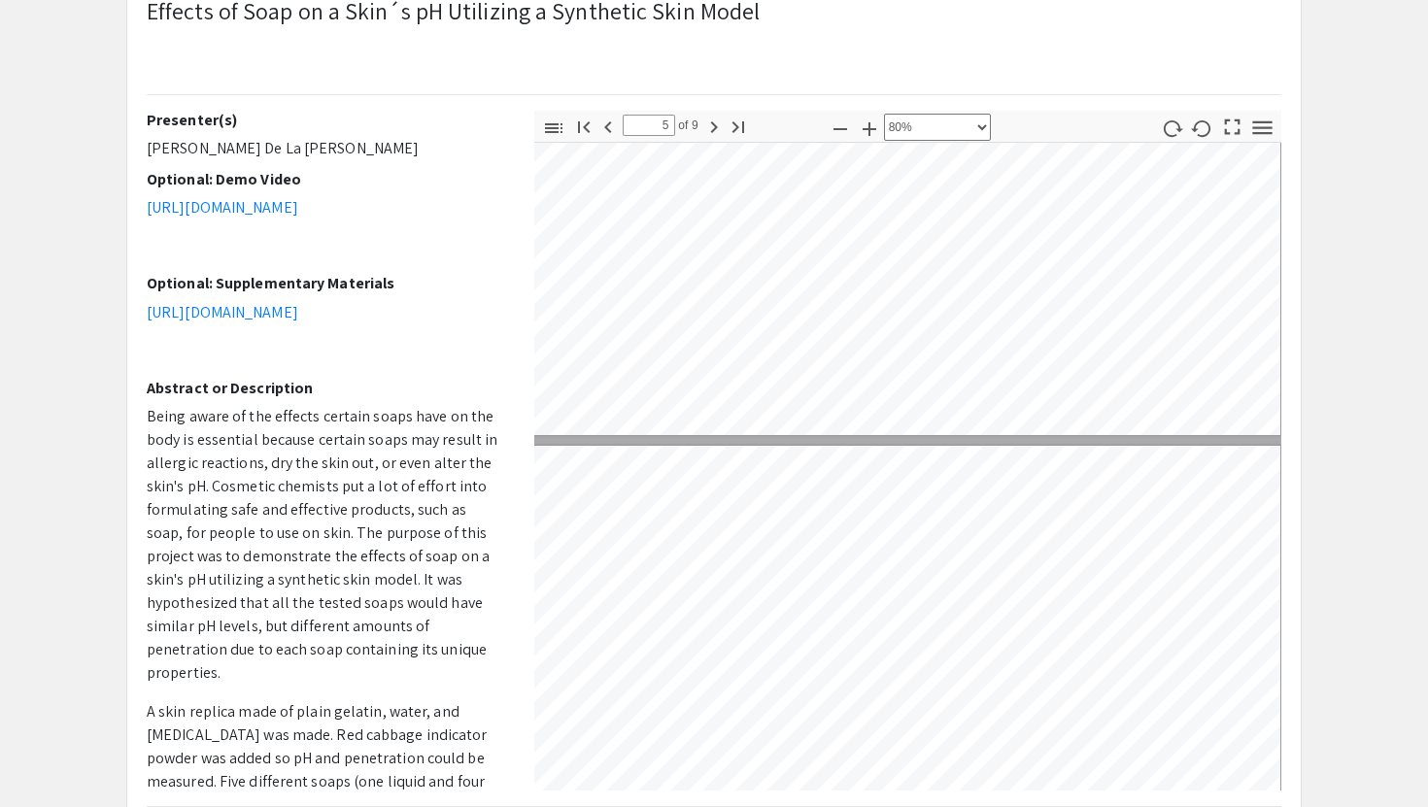
type input "4"
select select "custom"
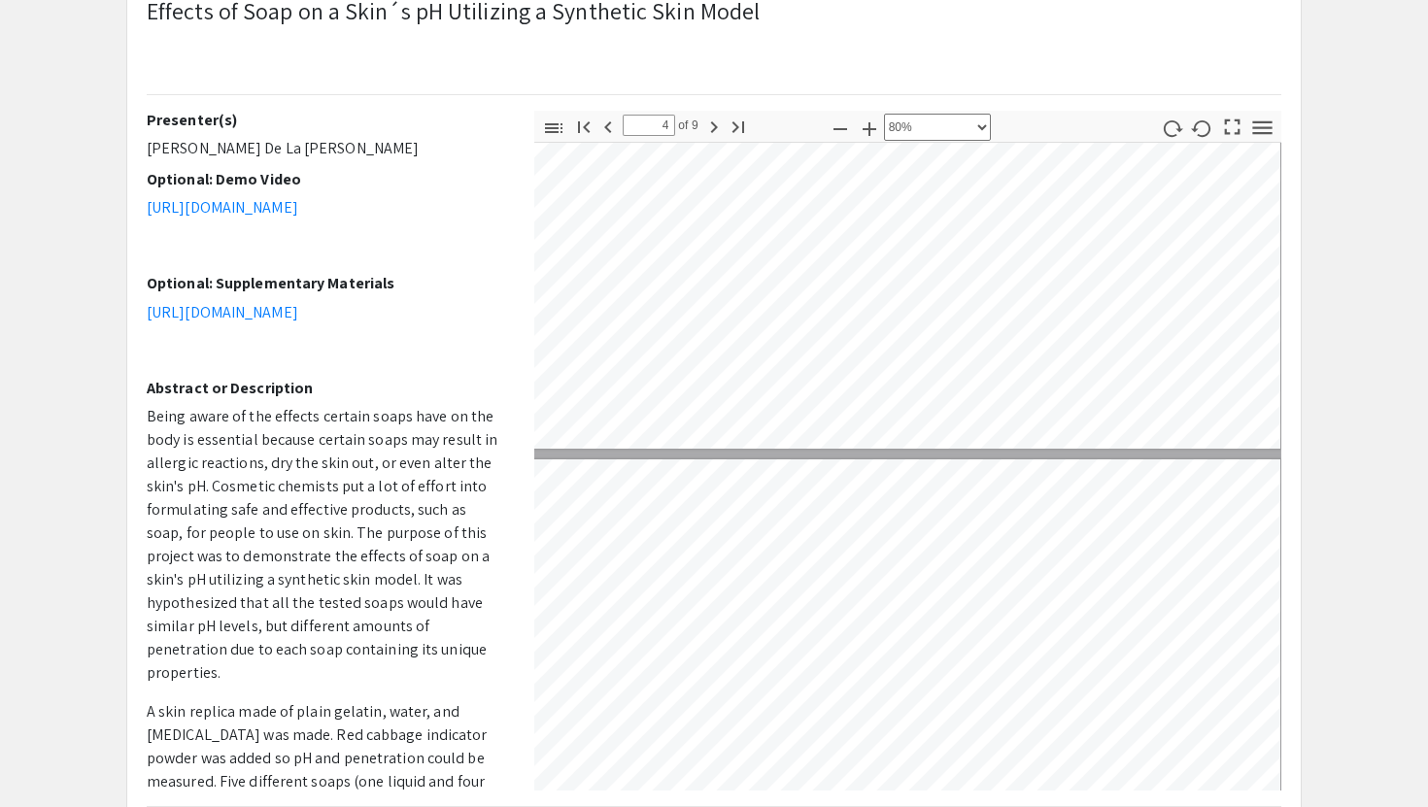
type input "3"
select select "custom"
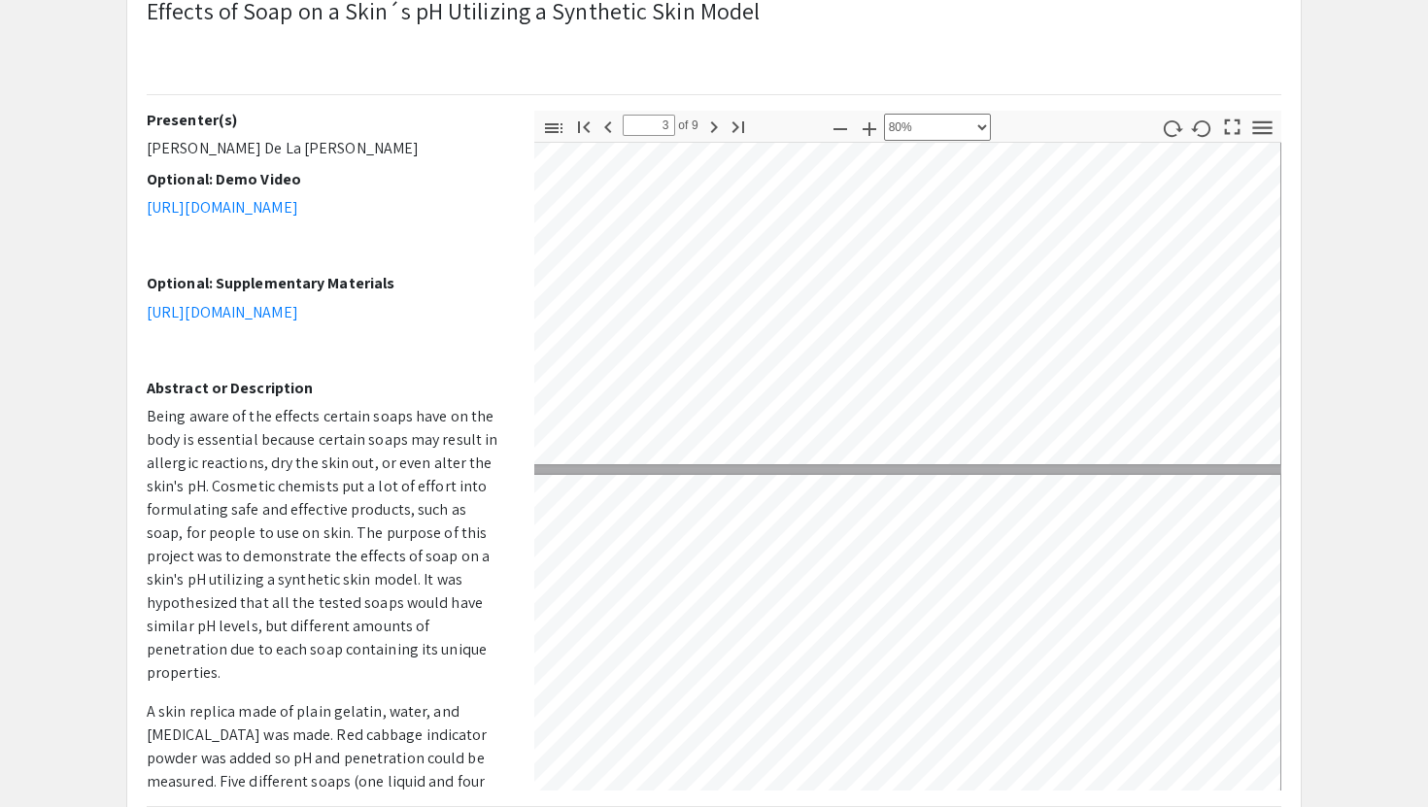
scroll to position [967, 9]
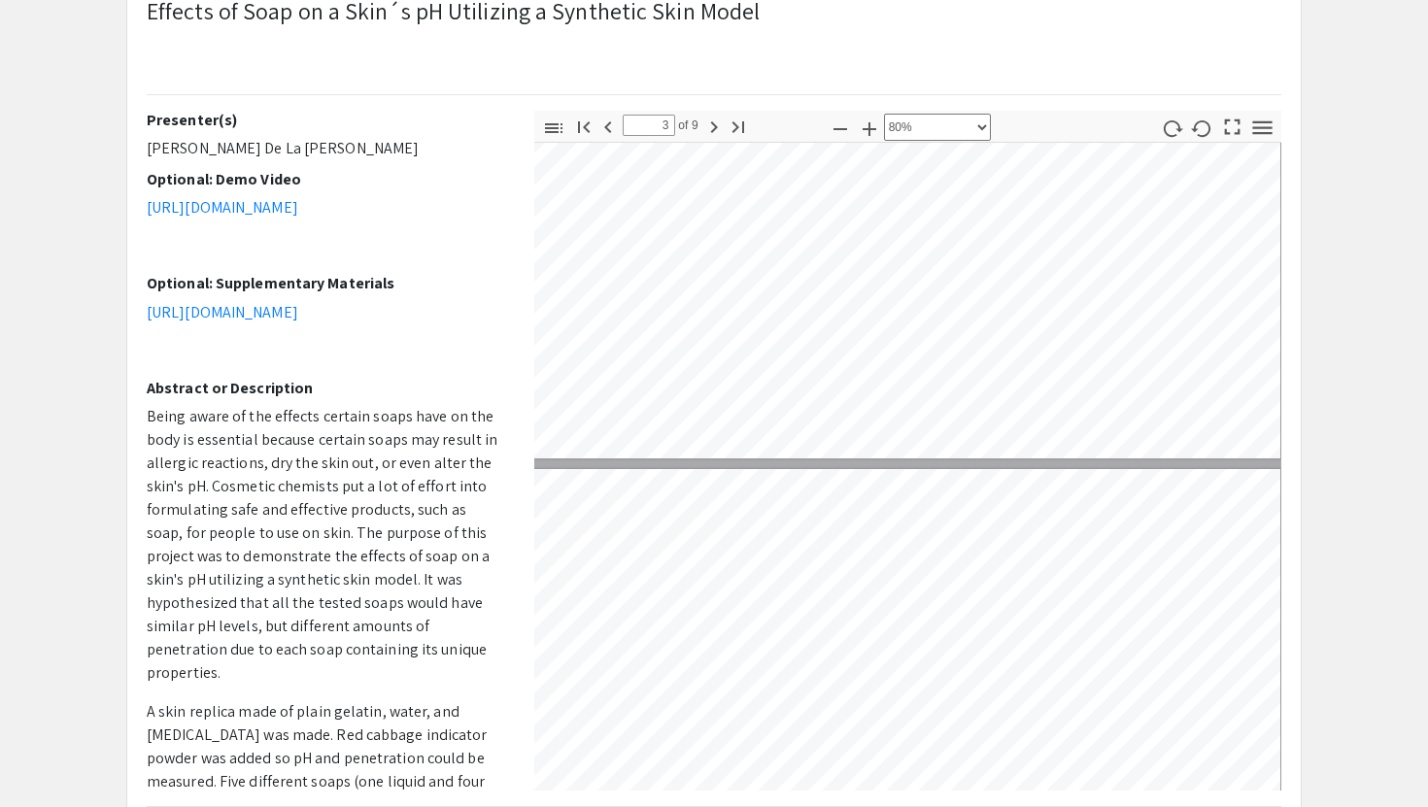
type input "2"
select select "custom"
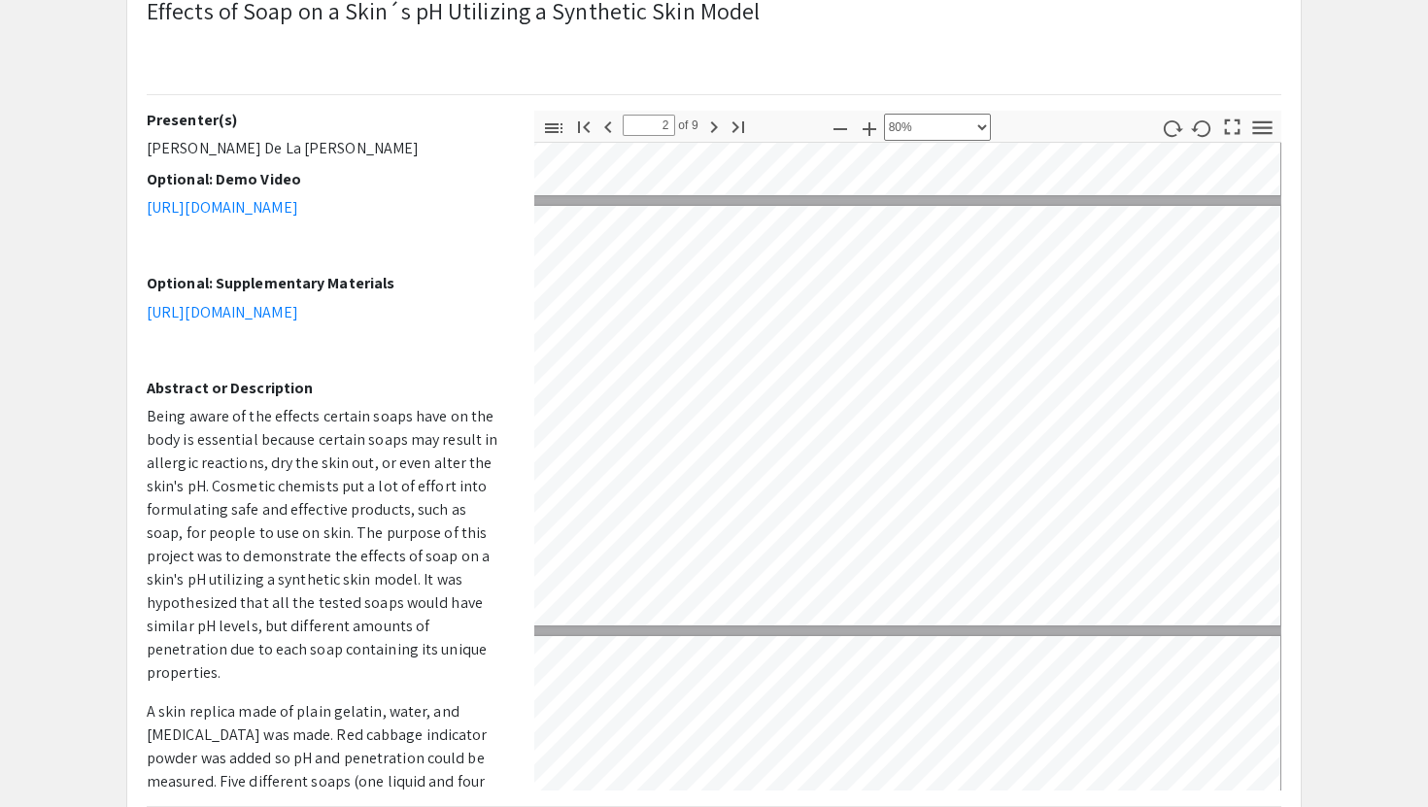
scroll to position [9, 9]
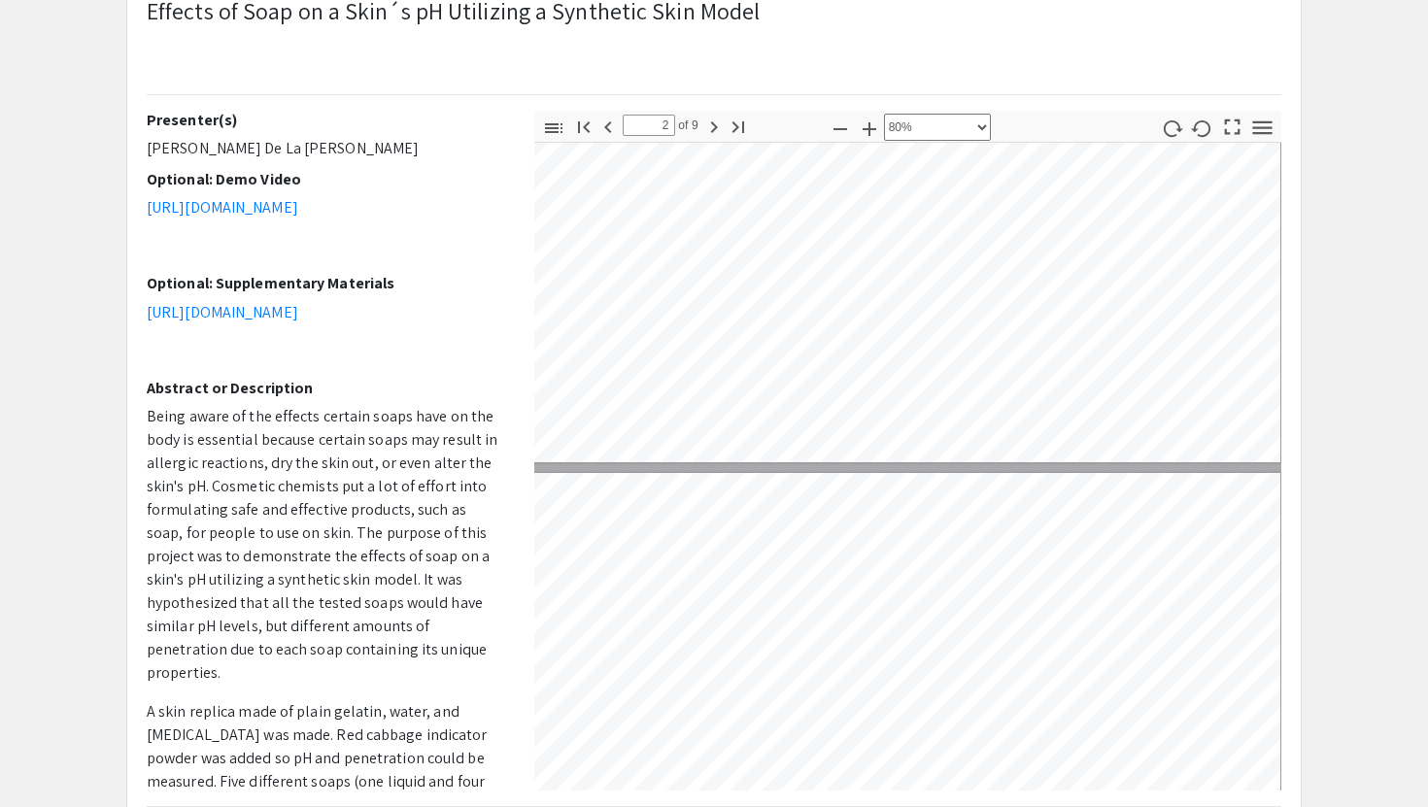
type input "1"
select select "custom"
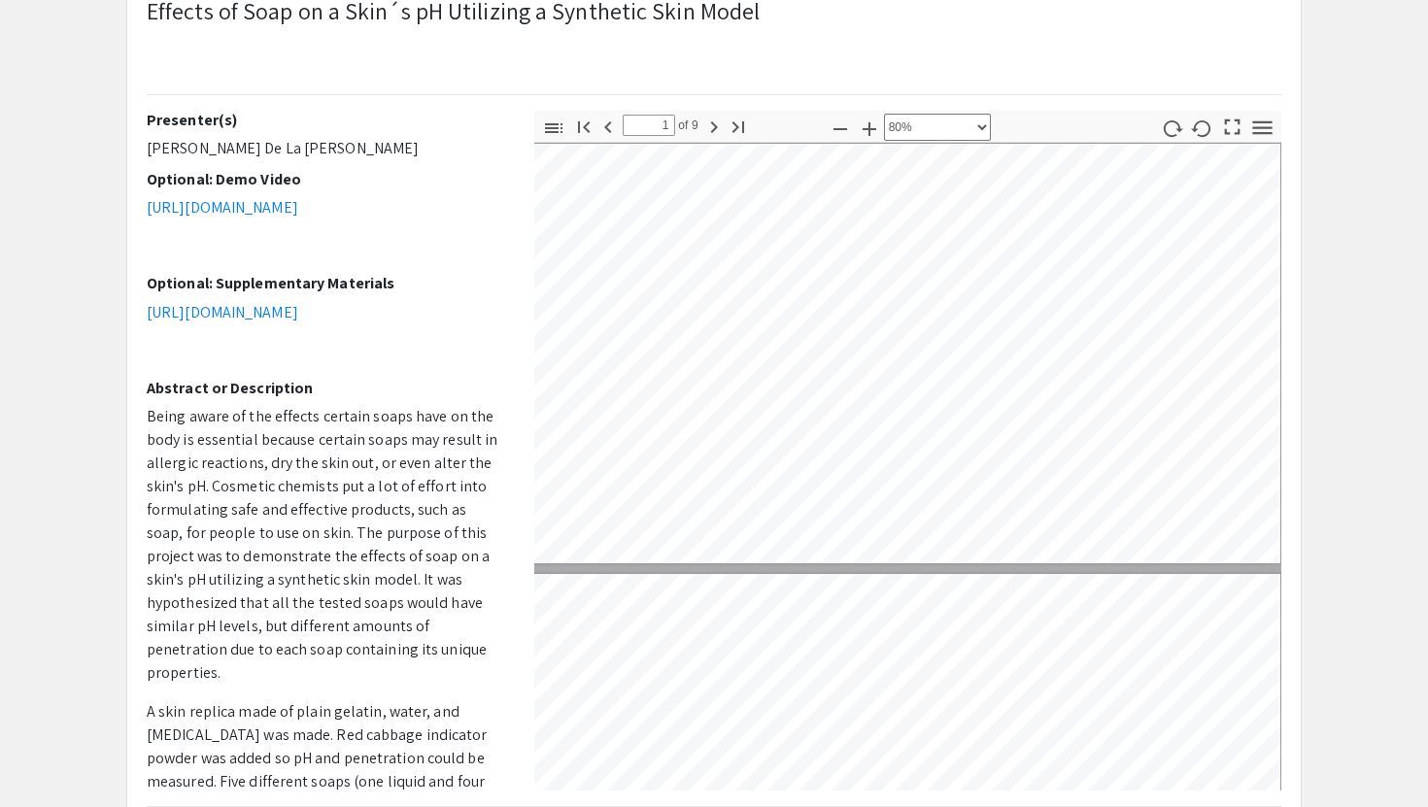
scroll to position [0, 9]
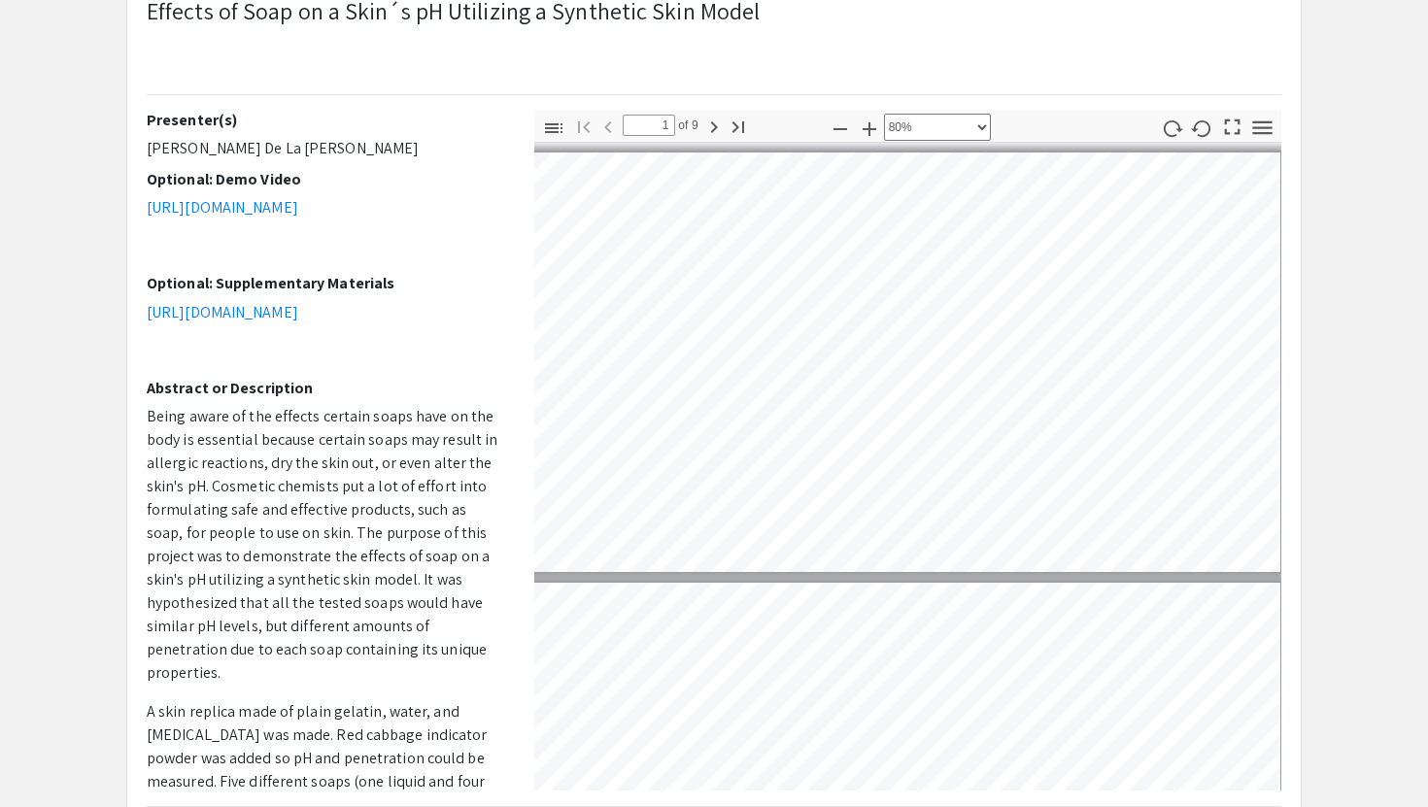
type input "2"
select select "custom"
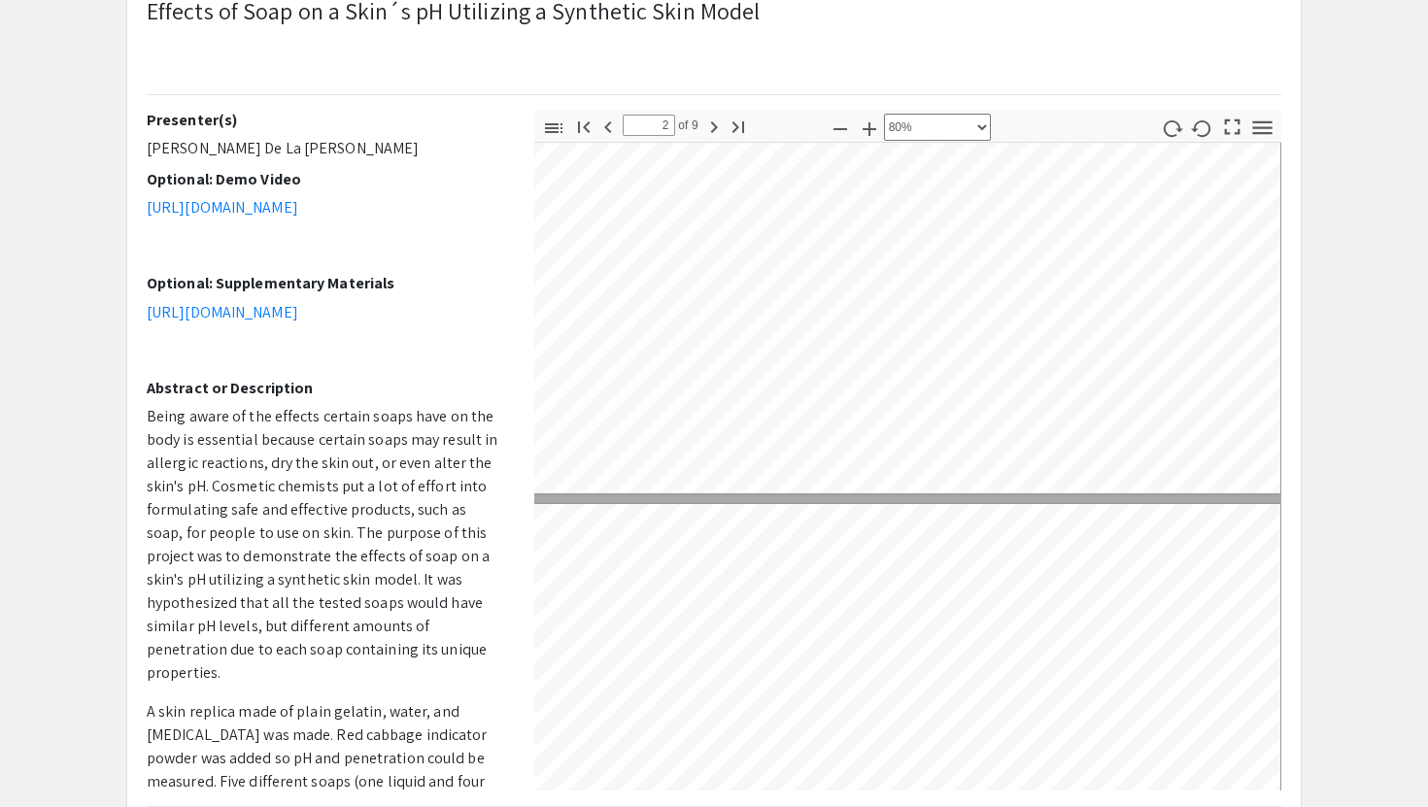
scroll to position [513, 9]
type input "3"
select select "custom"
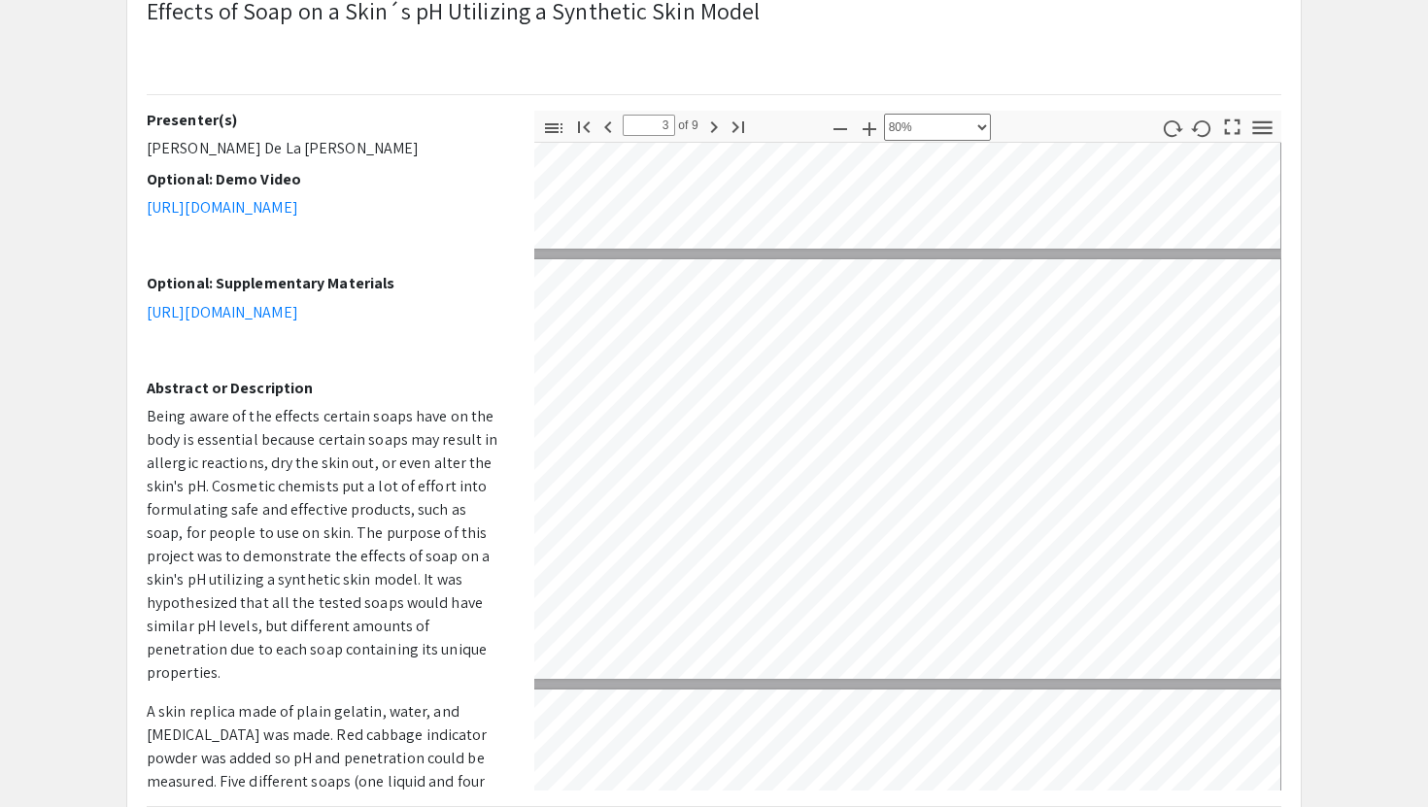
scroll to position [758, 9]
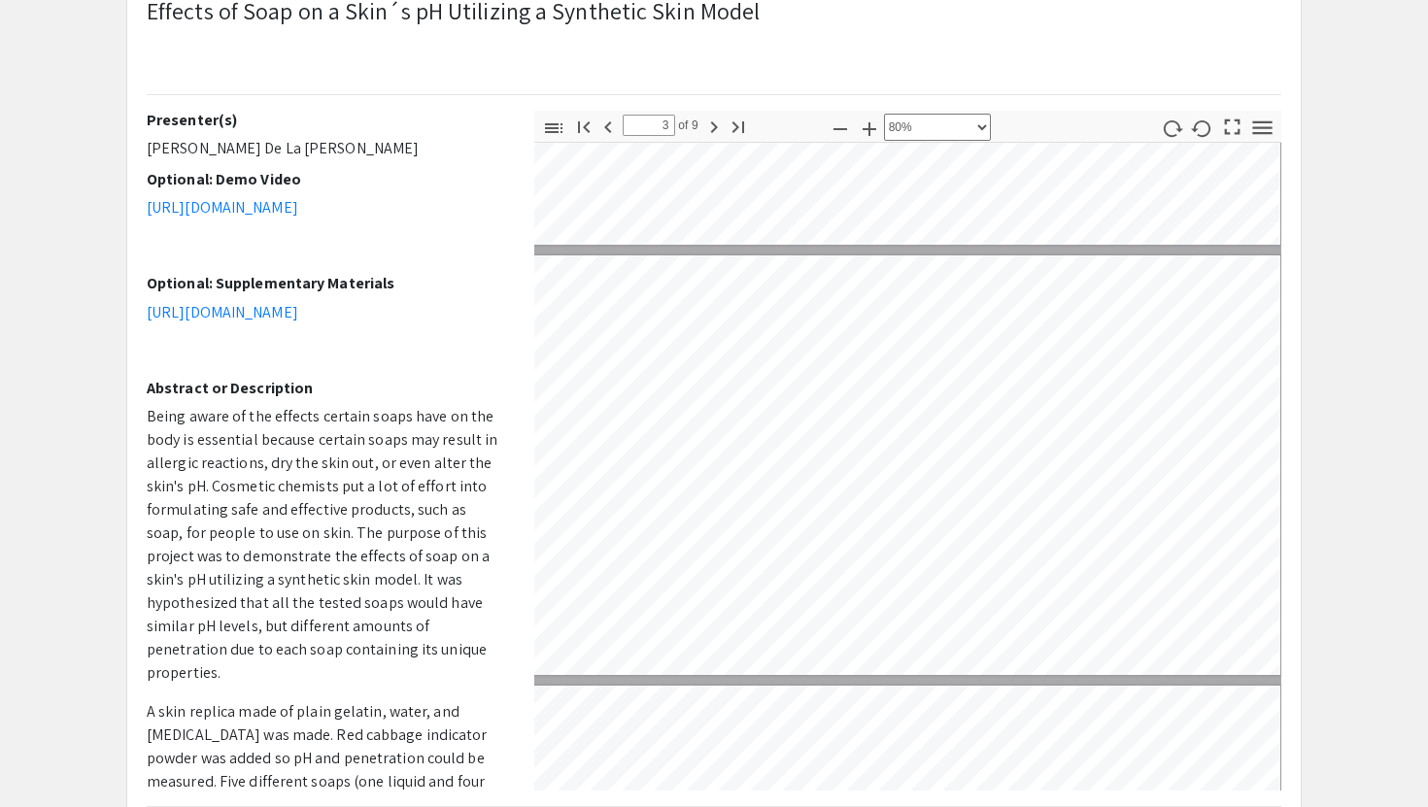
type input "2"
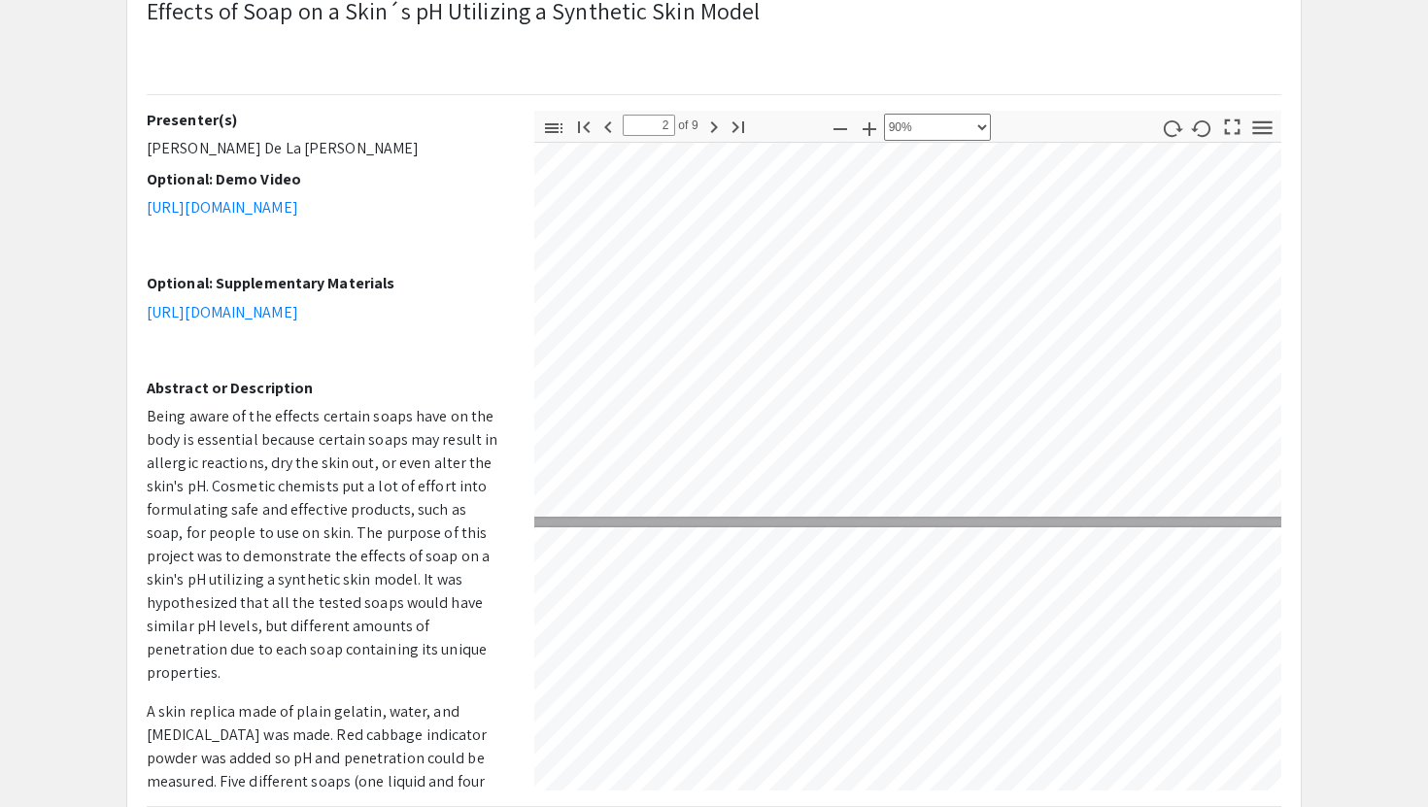
scroll to position [493, 2]
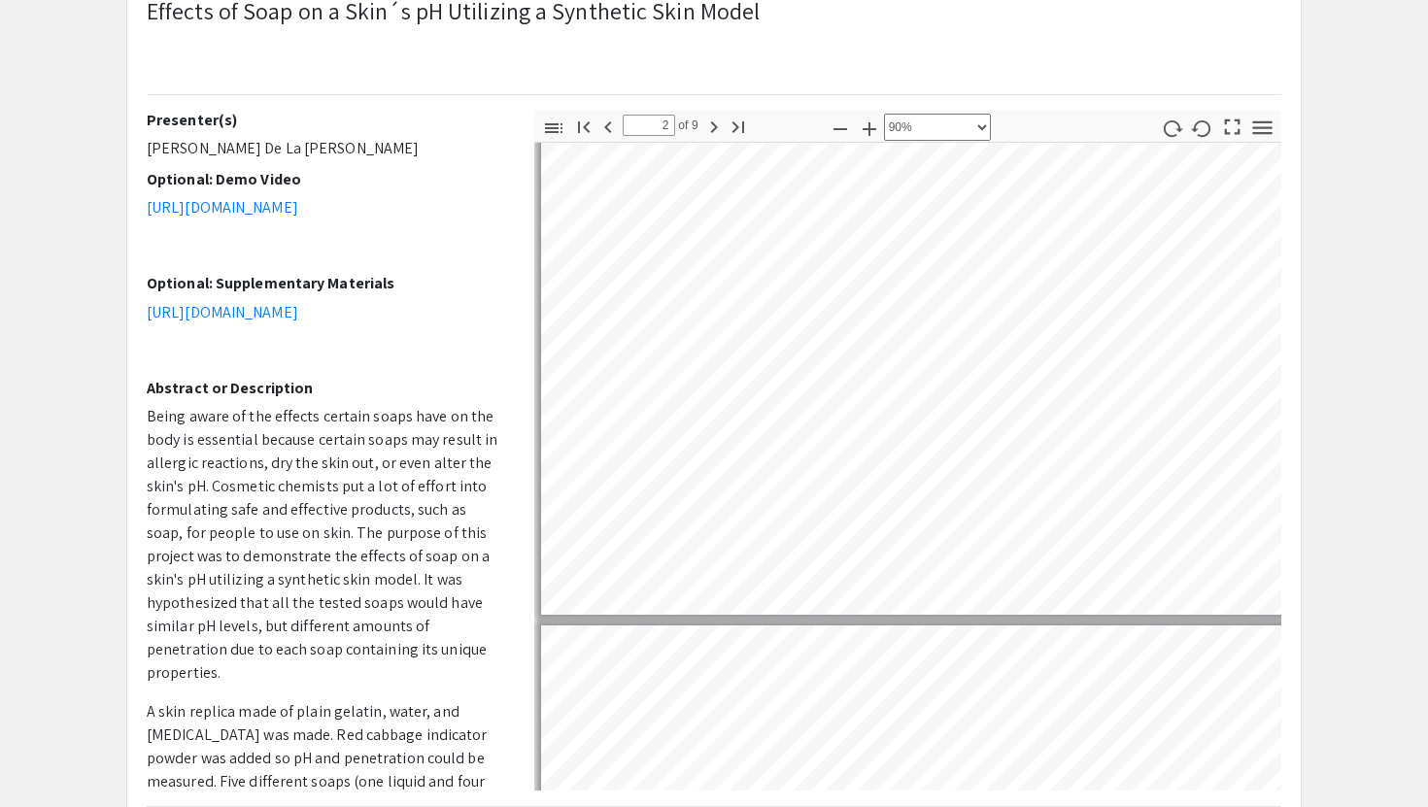
select select "custom"
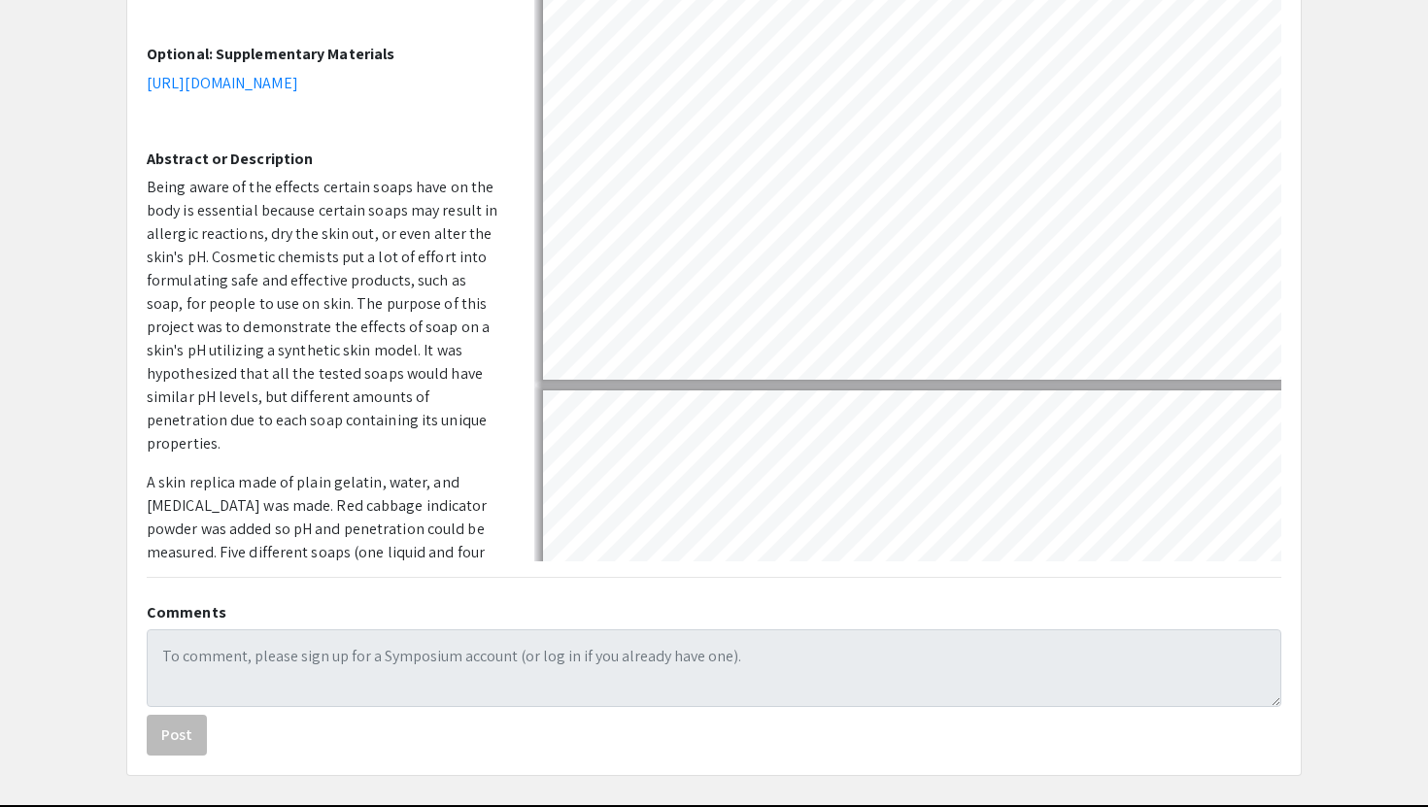
scroll to position [449, 0]
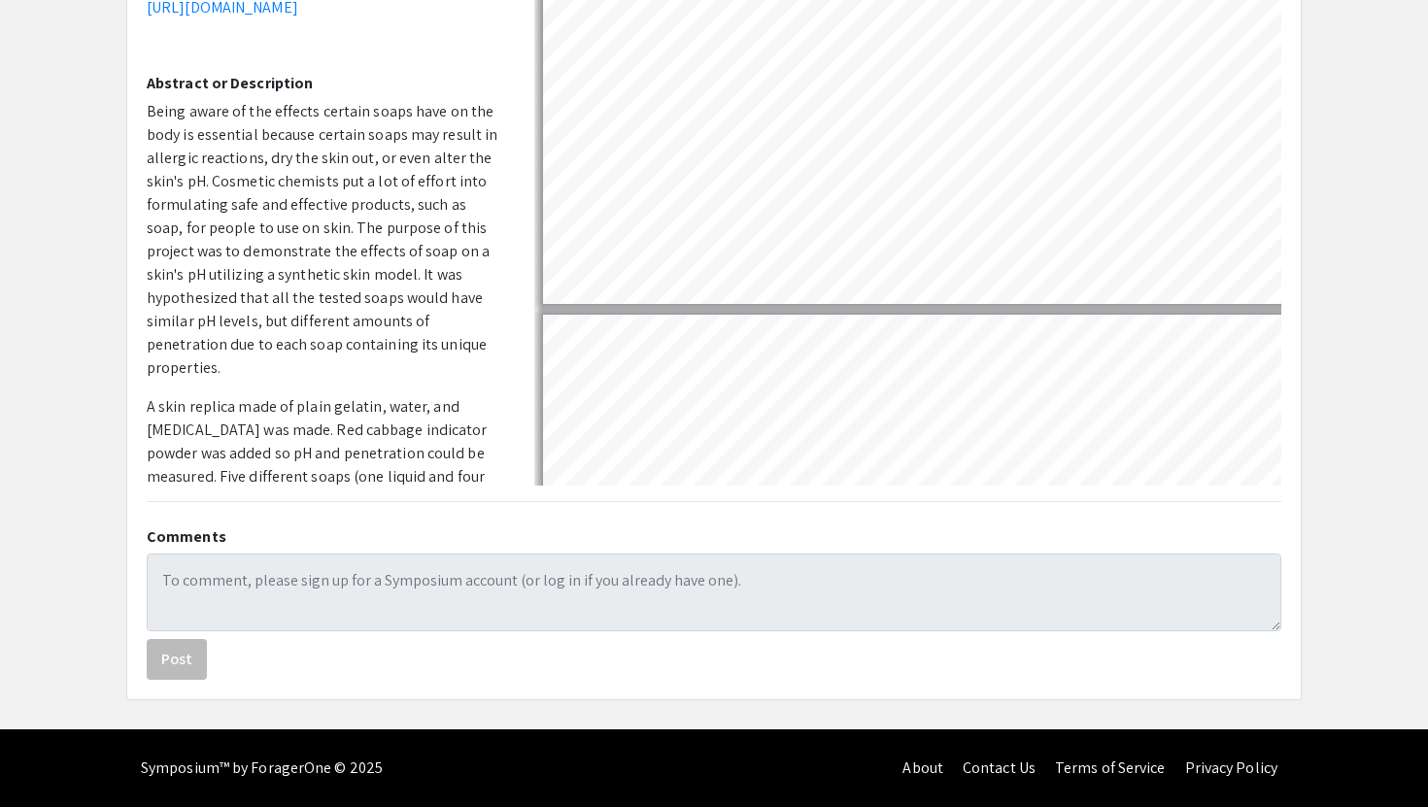
type input "3"
select select "custom"
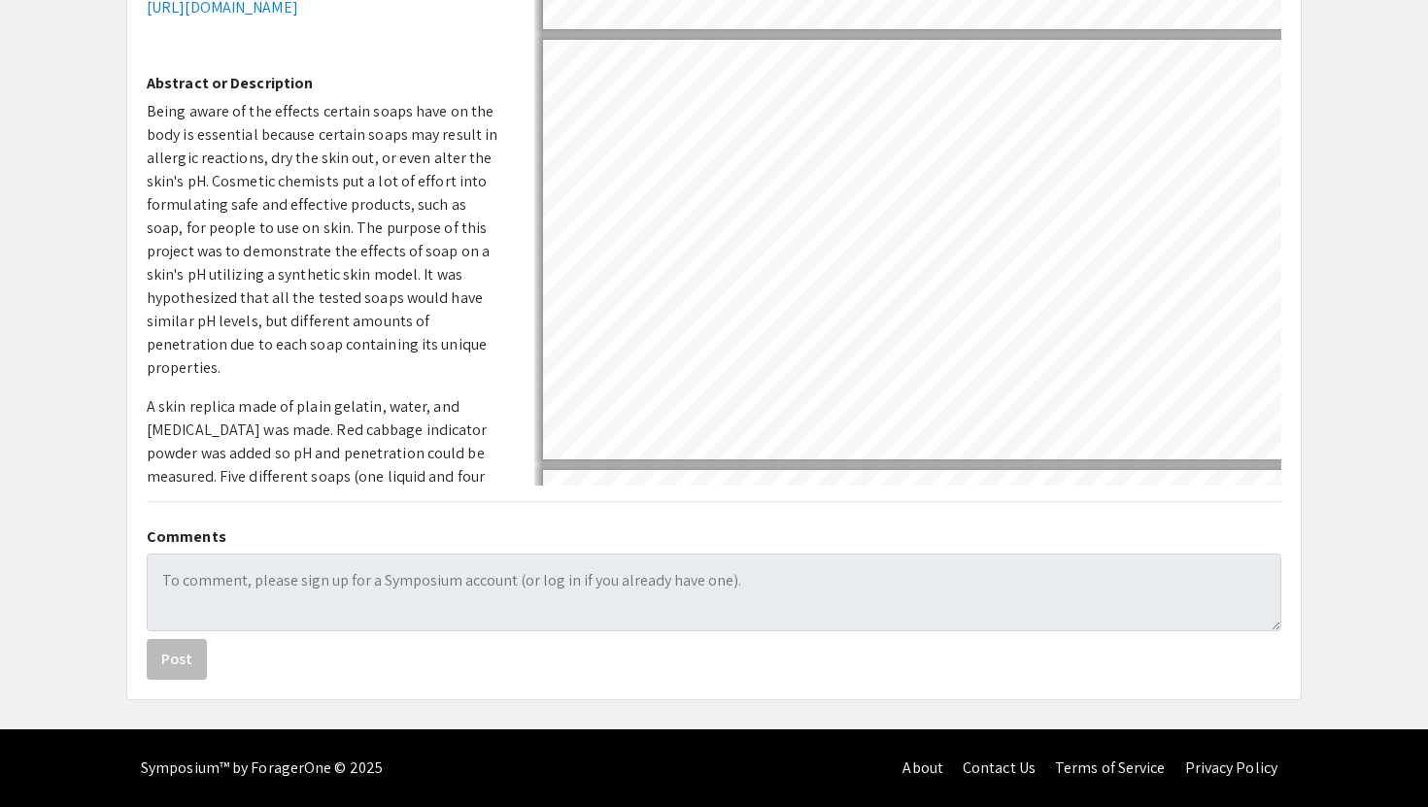
scroll to position [669, 0]
